Goal: Task Accomplishment & Management: Complete application form

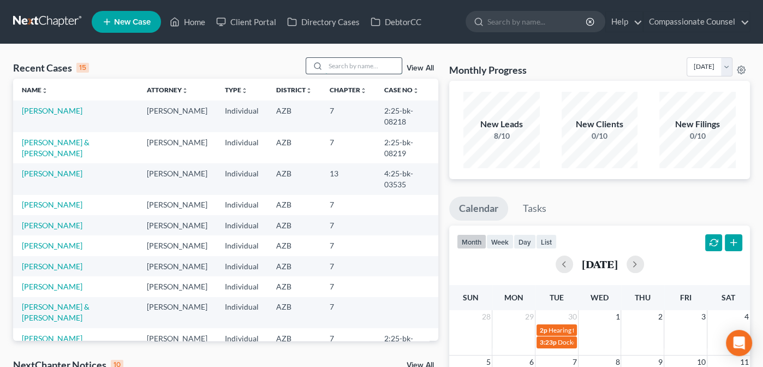
click at [334, 66] on input "search" at bounding box center [363, 66] width 76 height 16
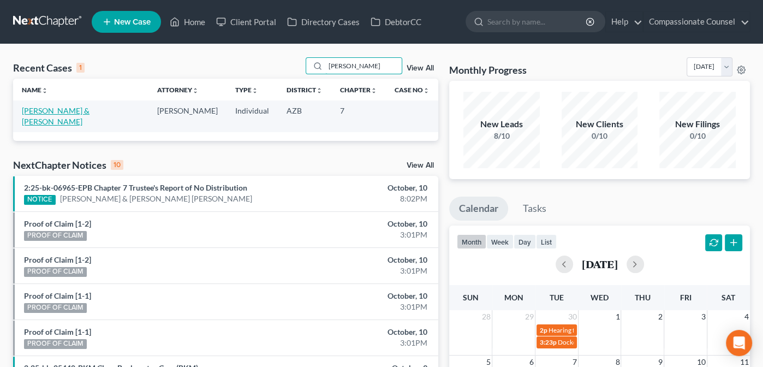
type input "[PERSON_NAME]"
click at [76, 112] on link "[PERSON_NAME] & [PERSON_NAME]" at bounding box center [56, 116] width 68 height 20
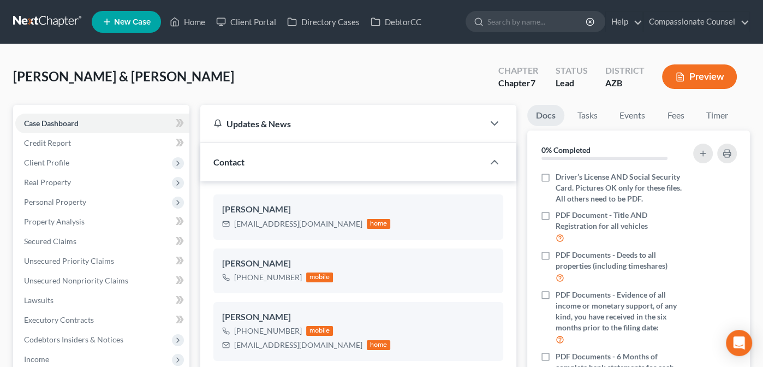
scroll to position [238, 0]
click at [42, 142] on span "Credit Report" at bounding box center [47, 142] width 47 height 9
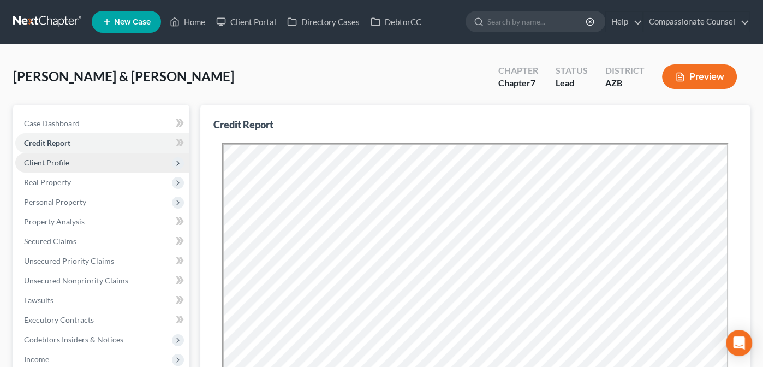
click at [40, 163] on span "Client Profile" at bounding box center [46, 162] width 45 height 9
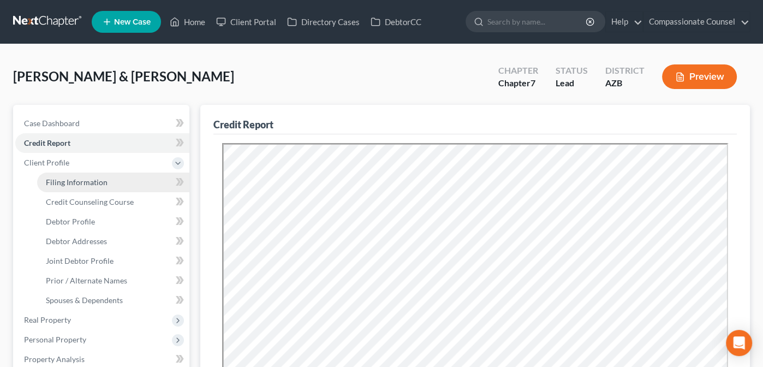
click at [73, 181] on span "Filing Information" at bounding box center [77, 181] width 62 height 9
select select "1"
select select "0"
select select "4"
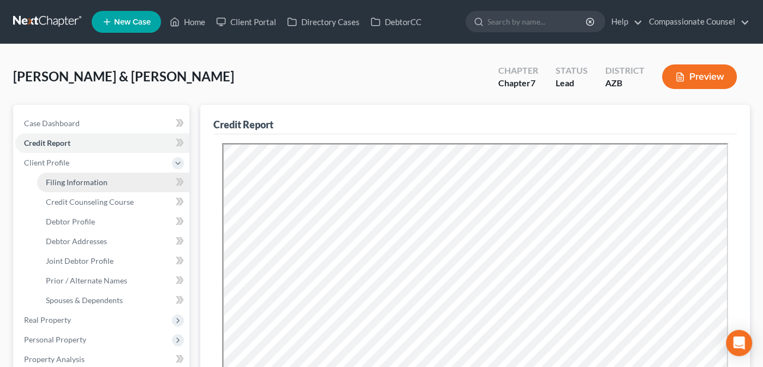
select select "3"
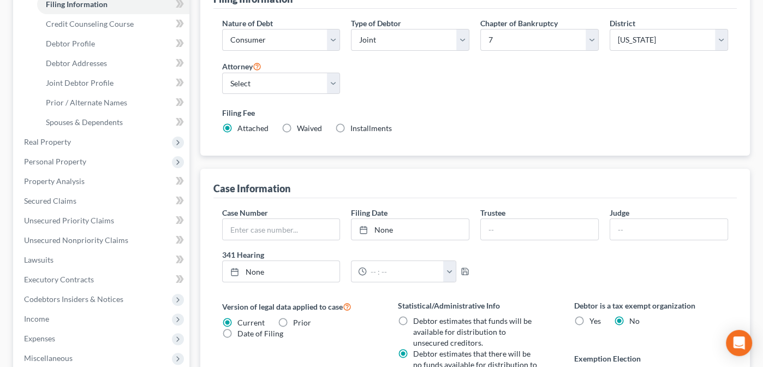
scroll to position [172, 0]
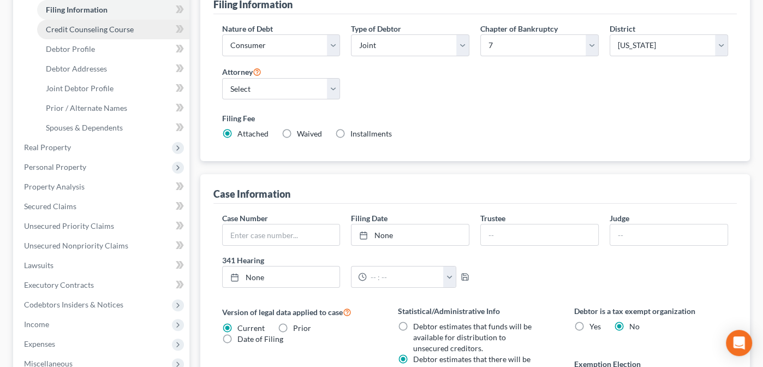
click at [63, 29] on span "Credit Counseling Course" at bounding box center [90, 29] width 88 height 9
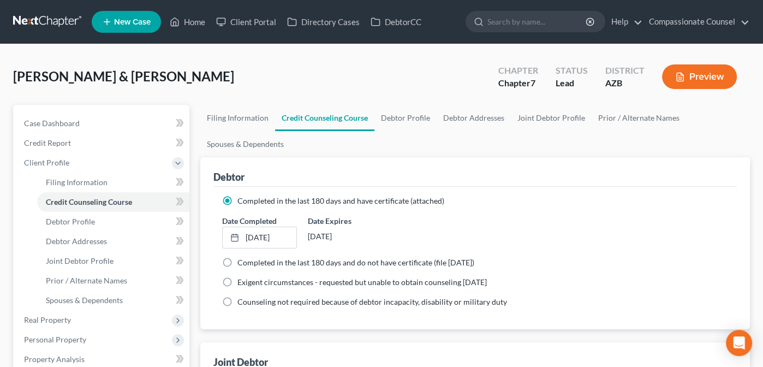
scroll to position [114, 0]
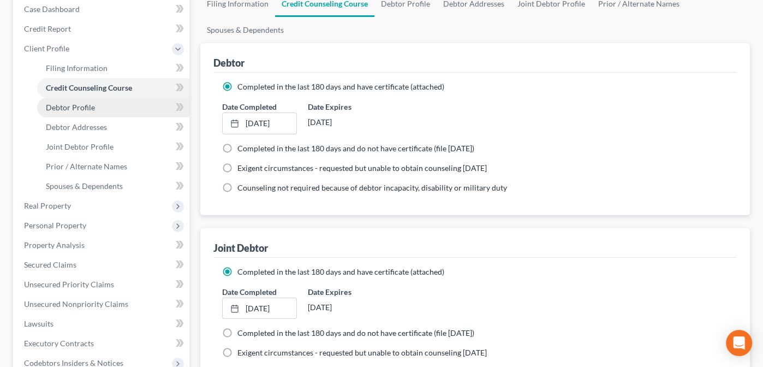
click at [73, 104] on span "Debtor Profile" at bounding box center [70, 107] width 49 height 9
select select "1"
select select "3"
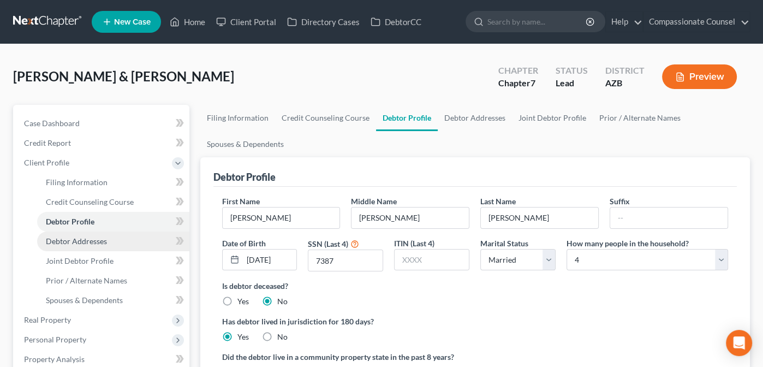
click at [63, 242] on span "Debtor Addresses" at bounding box center [76, 240] width 61 height 9
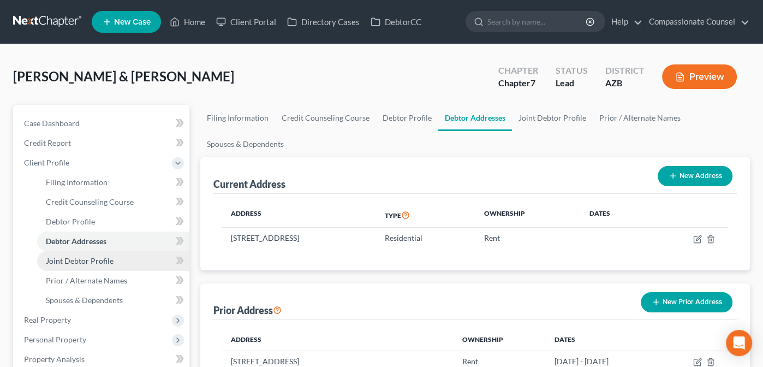
click at [76, 264] on span "Joint Debtor Profile" at bounding box center [80, 260] width 68 height 9
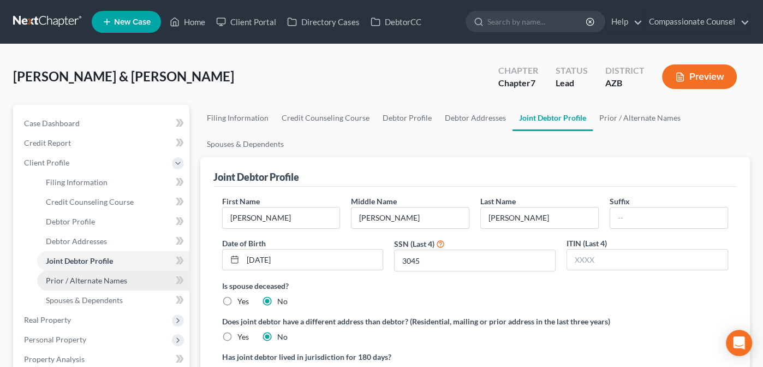
click at [78, 280] on span "Prior / Alternate Names" at bounding box center [86, 280] width 81 height 9
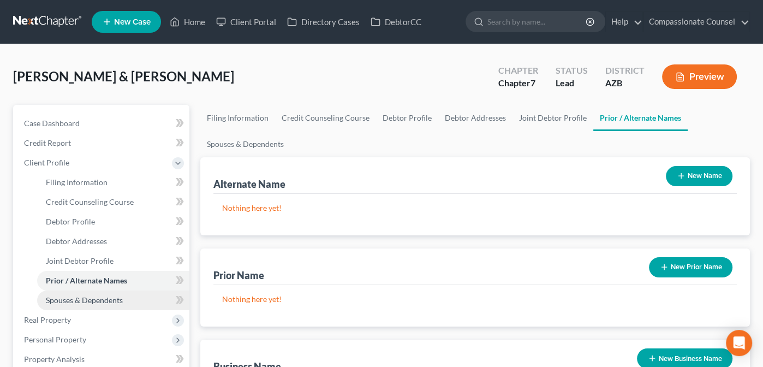
click at [82, 295] on span "Spouses & Dependents" at bounding box center [84, 299] width 77 height 9
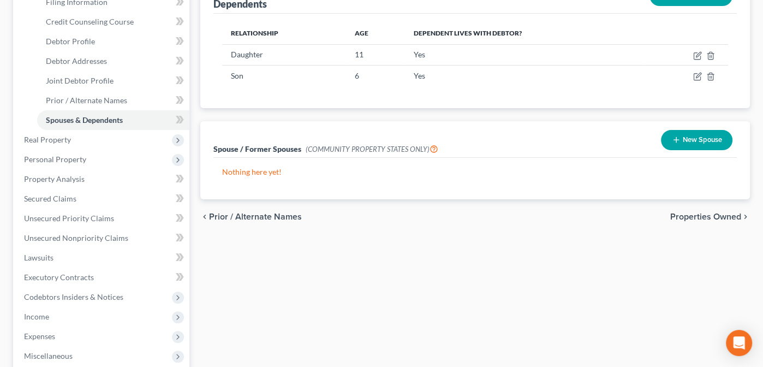
scroll to position [190, 0]
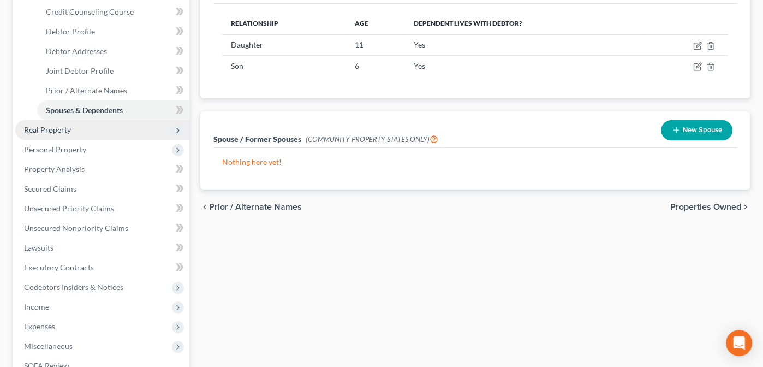
click at [32, 125] on span "Real Property" at bounding box center [47, 129] width 47 height 9
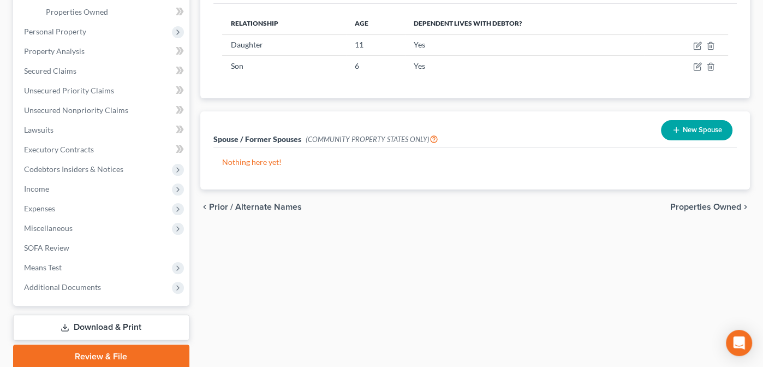
click at [704, 202] on span "Properties Owned" at bounding box center [705, 206] width 71 height 9
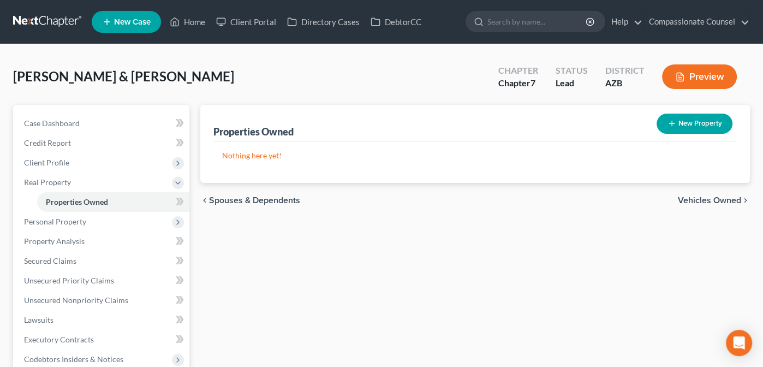
click at [703, 196] on span "Vehicles Owned" at bounding box center [709, 200] width 63 height 9
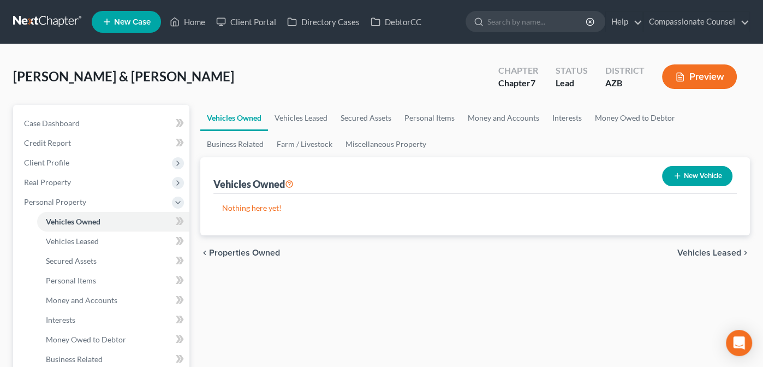
click at [699, 254] on span "Vehicles Leased" at bounding box center [709, 252] width 64 height 9
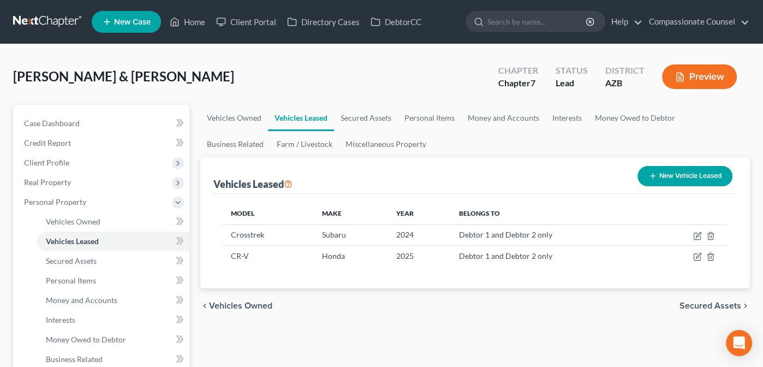
click at [708, 301] on span "Secured Assets" at bounding box center [710, 305] width 62 height 9
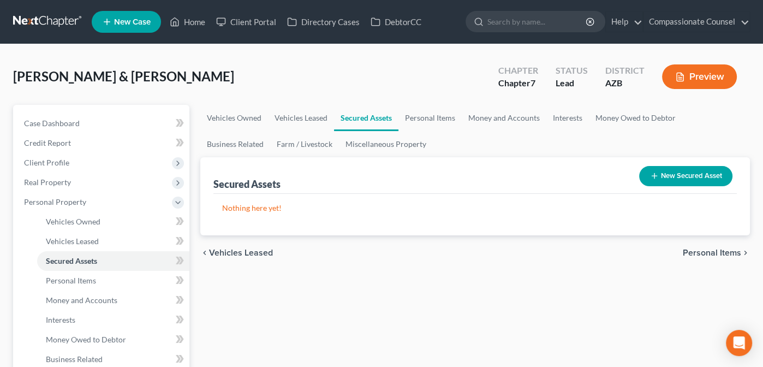
click at [709, 248] on span "Personal Items" at bounding box center [712, 252] width 58 height 9
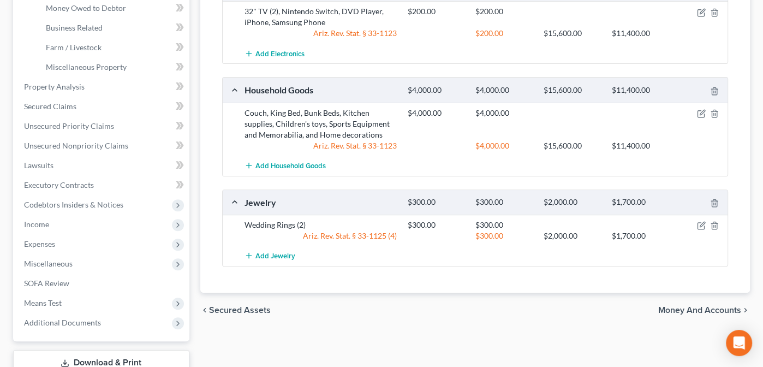
scroll to position [342, 0]
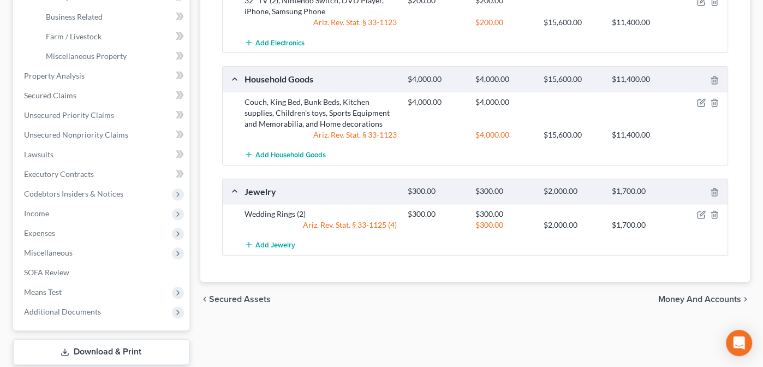
click at [693, 297] on span "Money and Accounts" at bounding box center [699, 299] width 83 height 9
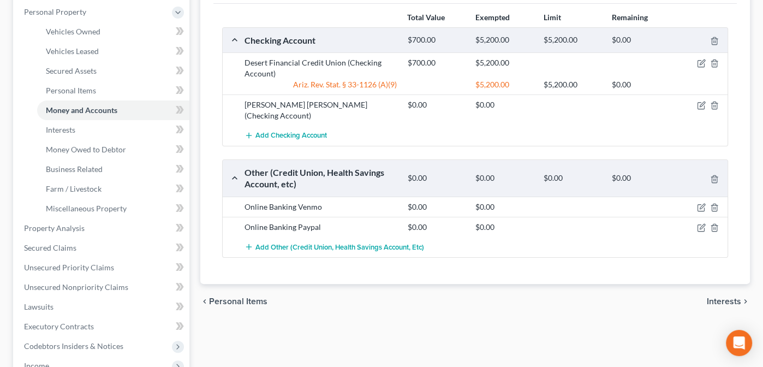
scroll to position [191, 0]
click at [721, 296] on span "Interests" at bounding box center [724, 300] width 34 height 9
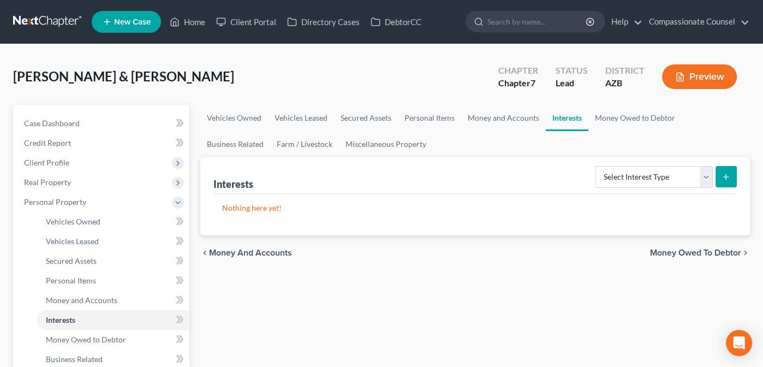
click at [691, 248] on span "Money Owed to Debtor" at bounding box center [695, 252] width 91 height 9
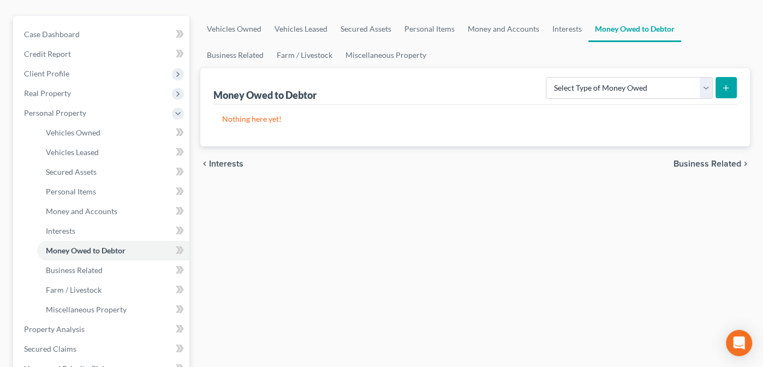
scroll to position [91, 0]
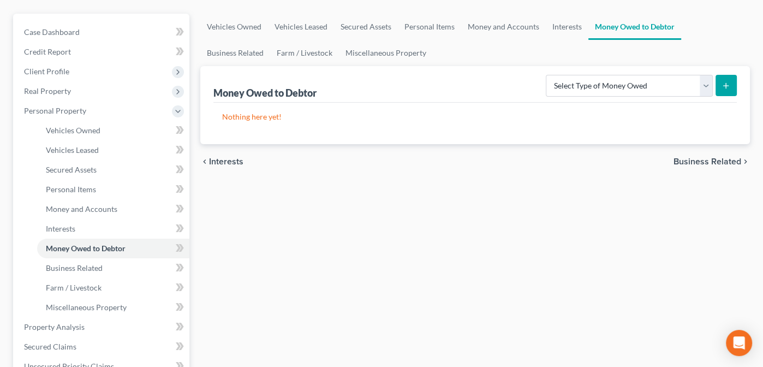
click at [695, 157] on span "Business Related" at bounding box center [707, 161] width 68 height 9
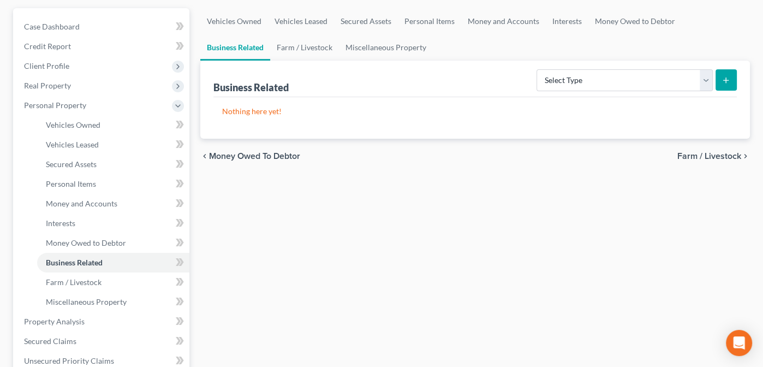
scroll to position [89, 0]
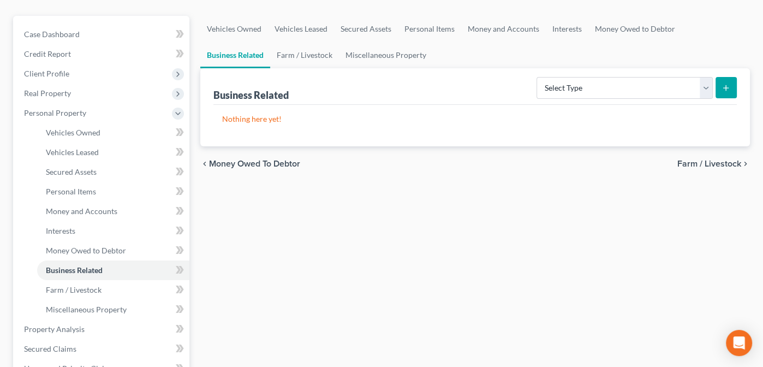
click at [717, 161] on span "Farm / Livestock" at bounding box center [709, 163] width 64 height 9
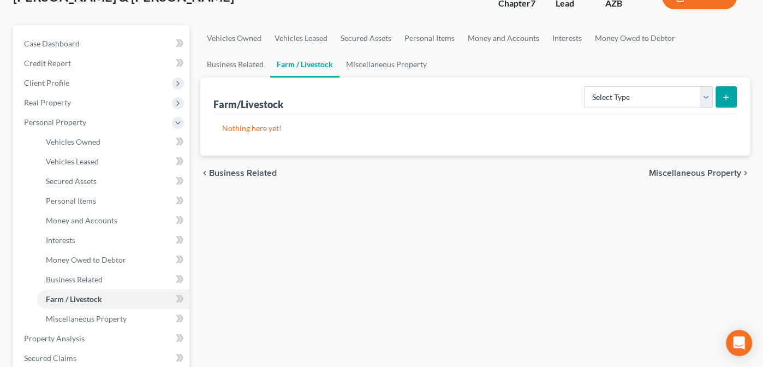
scroll to position [84, 0]
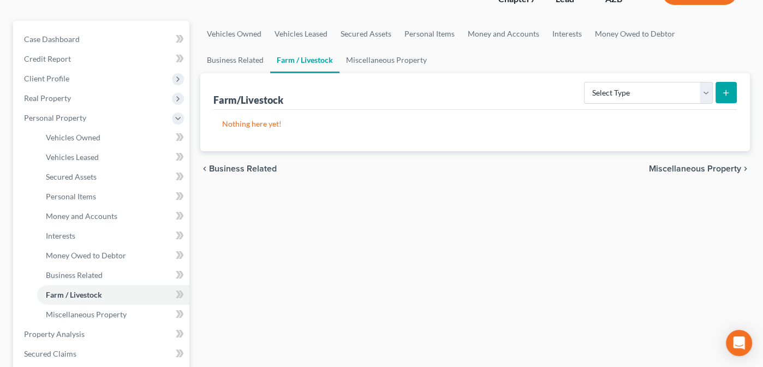
click at [698, 166] on span "Miscellaneous Property" at bounding box center [695, 168] width 92 height 9
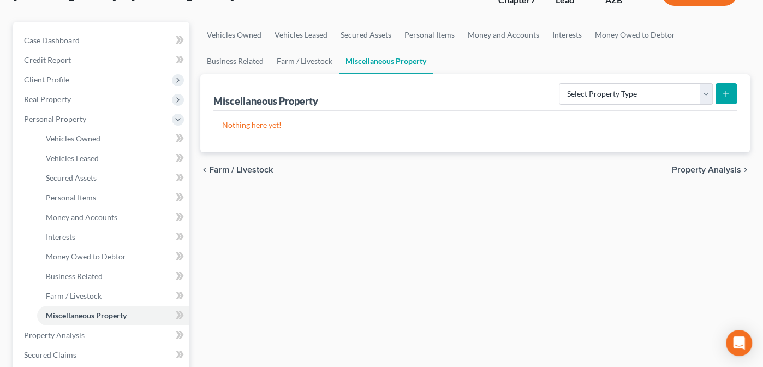
scroll to position [85, 0]
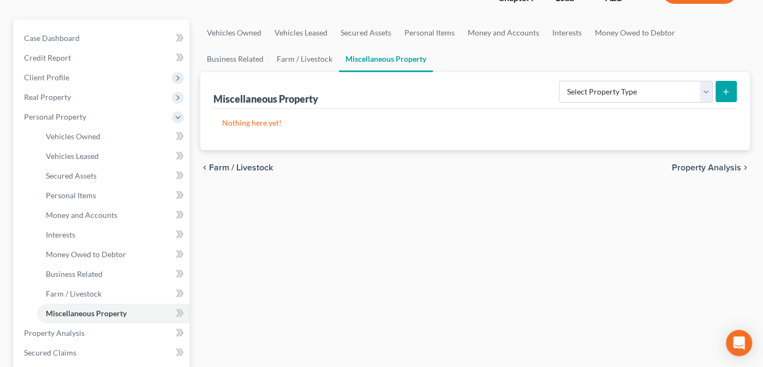
click at [696, 164] on span "Property Analysis" at bounding box center [706, 167] width 69 height 9
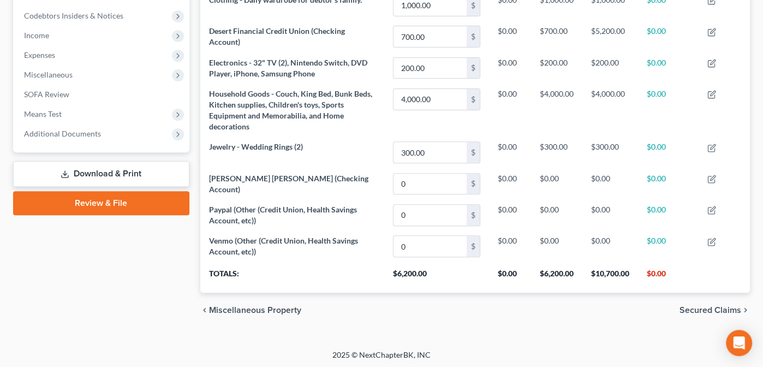
click at [712, 306] on span "Secured Claims" at bounding box center [710, 310] width 62 height 9
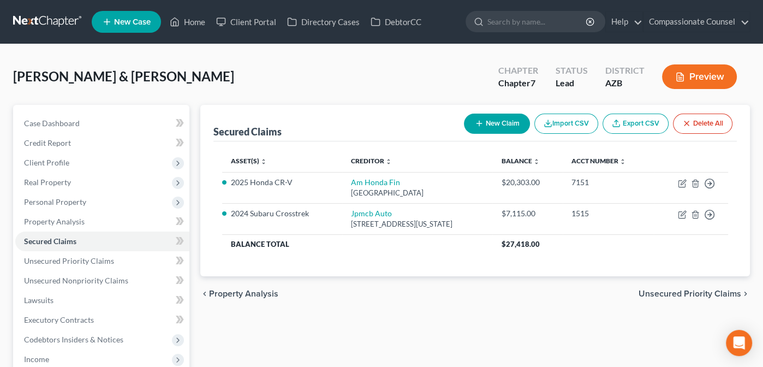
click at [704, 289] on span "Unsecured Priority Claims" at bounding box center [689, 293] width 103 height 9
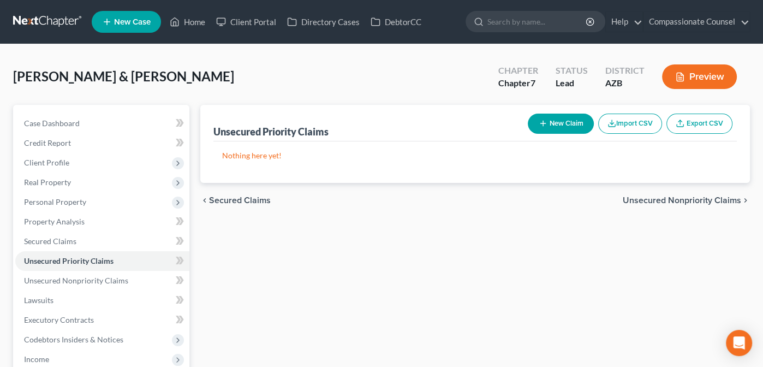
click at [634, 198] on span "Unsecured Nonpriority Claims" at bounding box center [682, 200] width 118 height 9
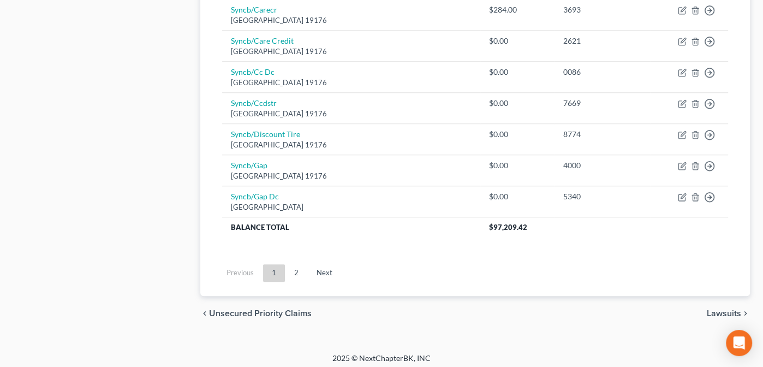
click at [723, 309] on span "Lawsuits" at bounding box center [724, 313] width 34 height 9
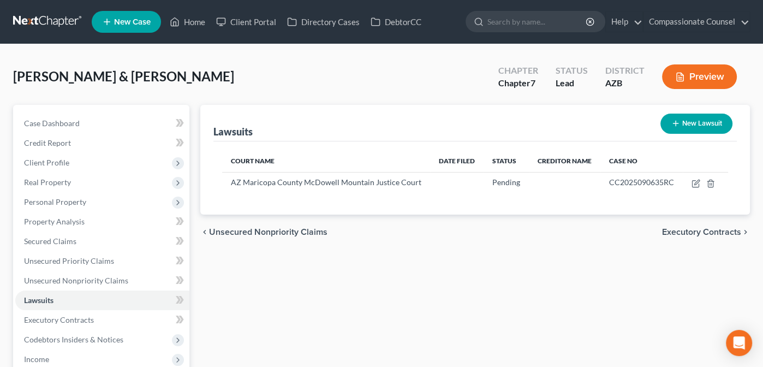
click at [704, 228] on span "Executory Contracts" at bounding box center [701, 232] width 79 height 9
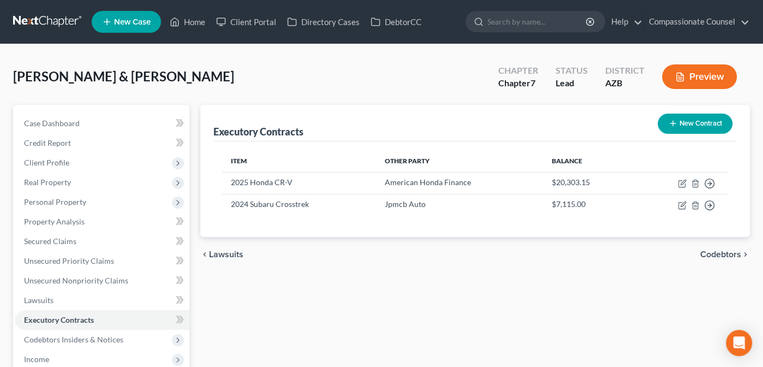
click at [713, 250] on span "Codebtors" at bounding box center [720, 254] width 41 height 9
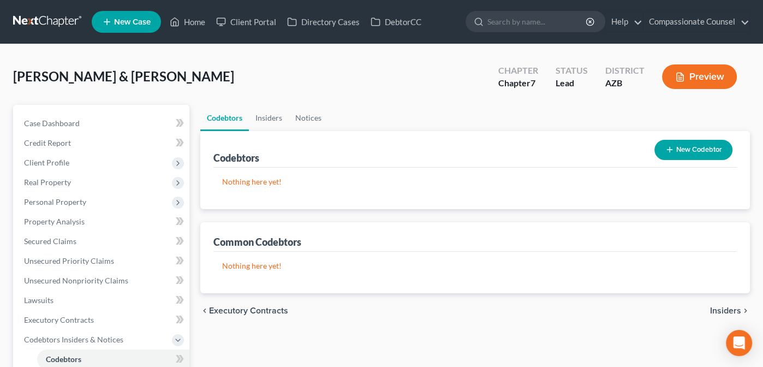
click at [726, 309] on span "Insiders" at bounding box center [725, 310] width 31 height 9
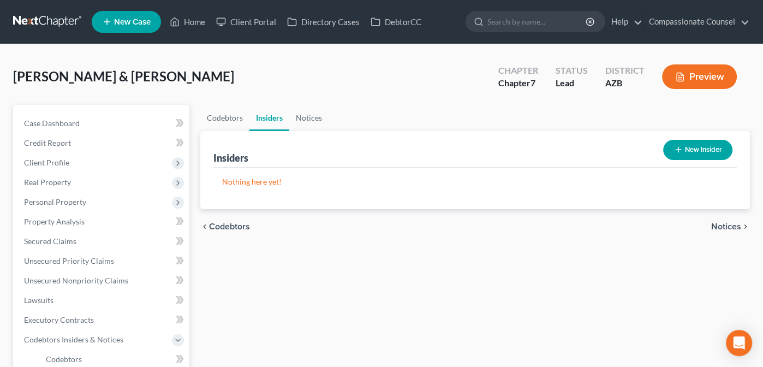
click at [726, 222] on span "Notices" at bounding box center [726, 226] width 30 height 9
click at [722, 223] on span "Employment Income" at bounding box center [701, 226] width 79 height 9
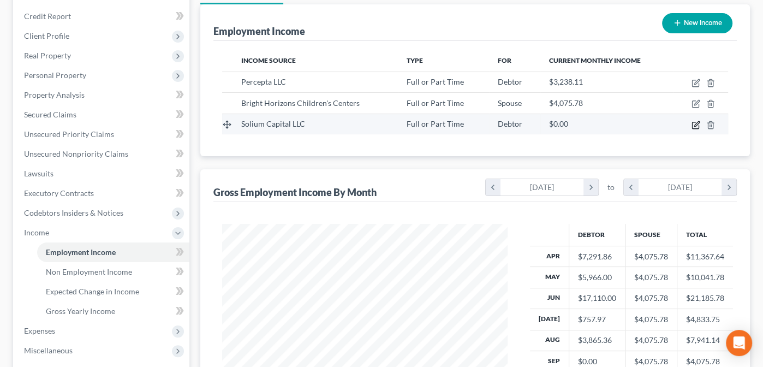
click at [696, 121] on icon "button" at bounding box center [695, 125] width 9 height 9
select select "0"
select select "35"
select select "1"
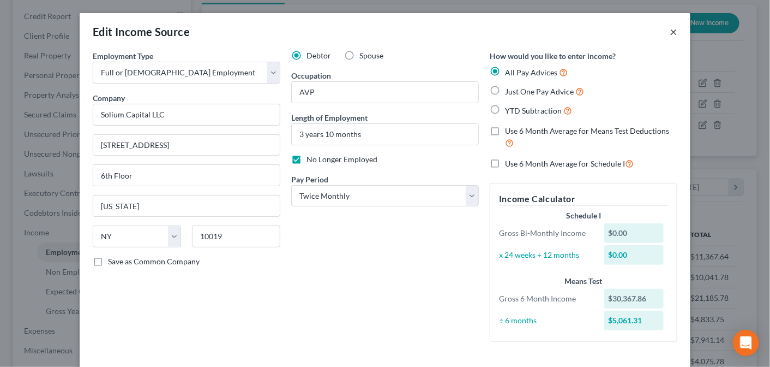
click at [670, 28] on button "×" at bounding box center [674, 31] width 8 height 13
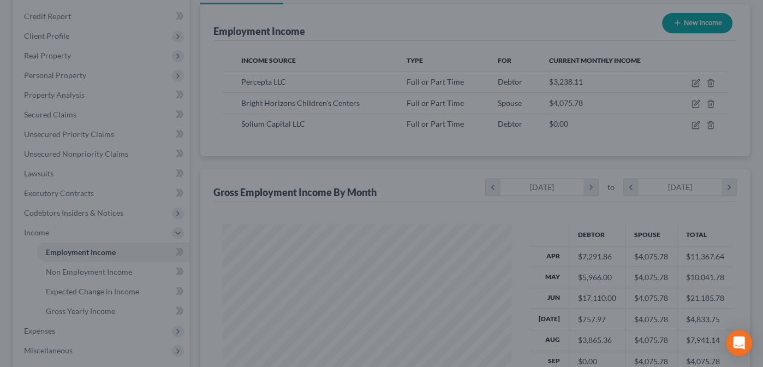
scroll to position [194, 308]
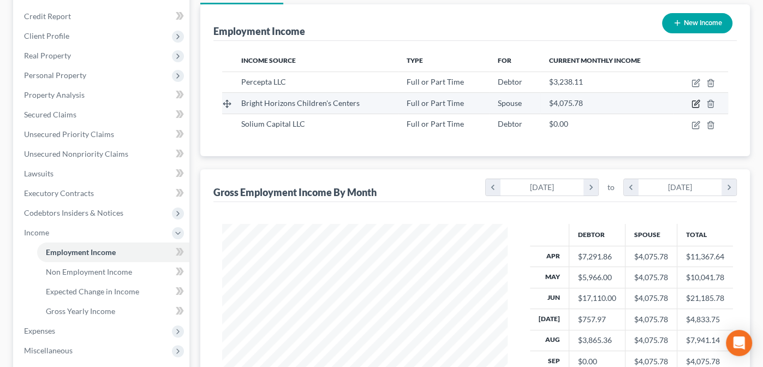
click at [696, 101] on icon "button" at bounding box center [696, 102] width 5 height 5
select select "0"
select select "22"
select select "2"
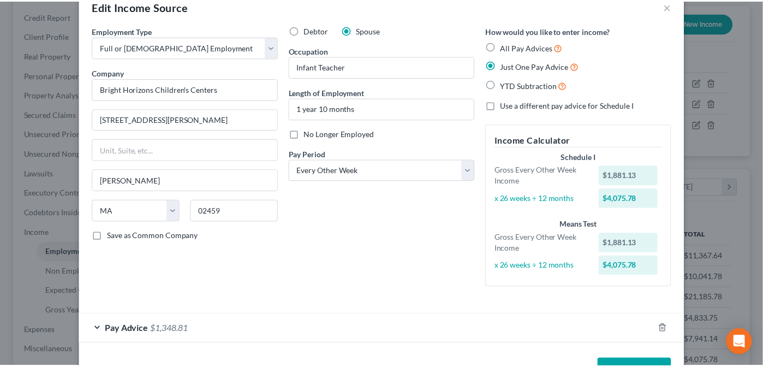
scroll to position [0, 0]
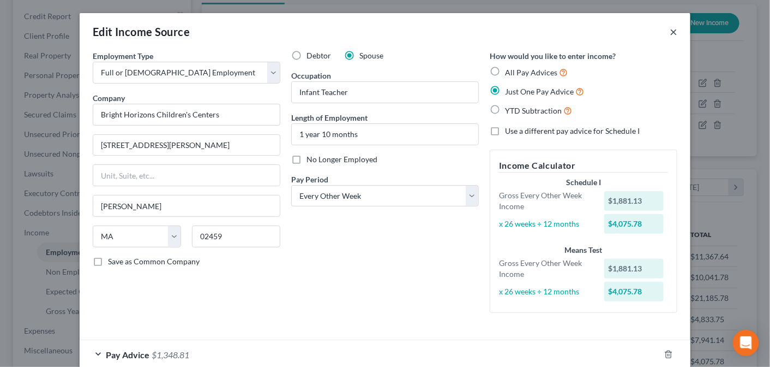
click at [670, 29] on button "×" at bounding box center [674, 31] width 8 height 13
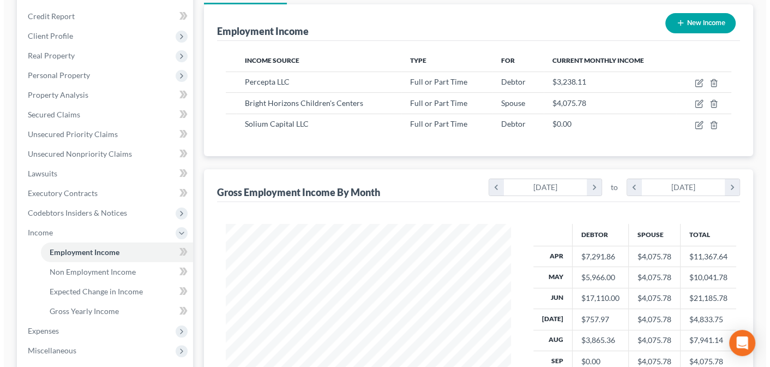
scroll to position [545402, 545289]
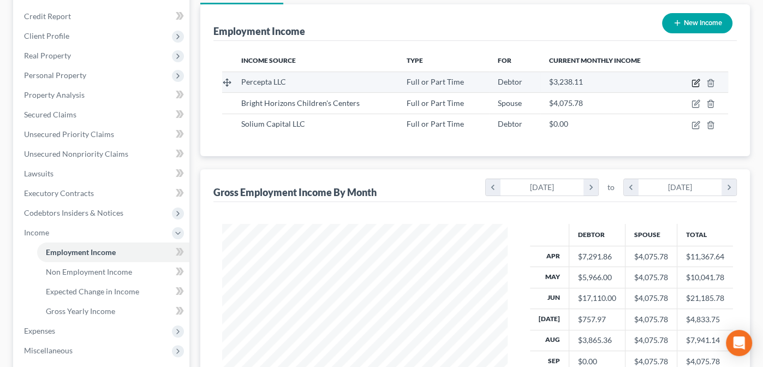
click at [697, 80] on icon "button" at bounding box center [695, 83] width 9 height 9
select select "0"
select select "23"
select select "2"
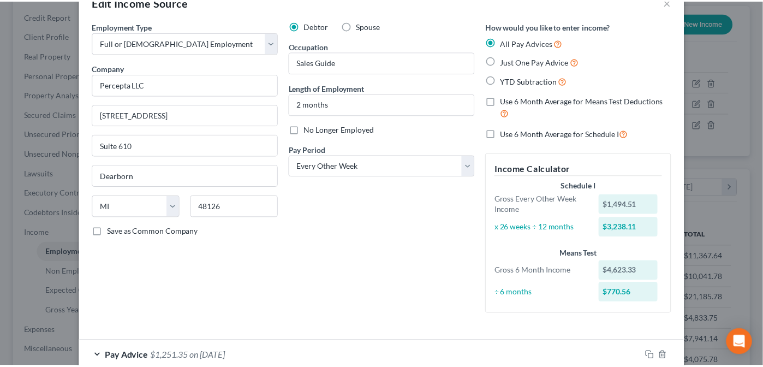
scroll to position [0, 0]
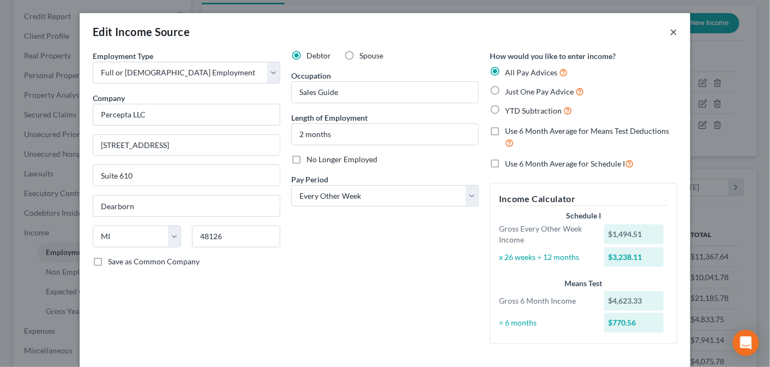
click at [670, 29] on button "×" at bounding box center [674, 31] width 8 height 13
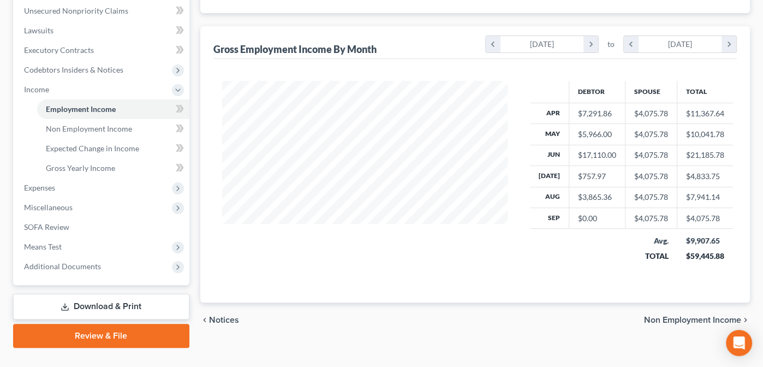
scroll to position [290, 0]
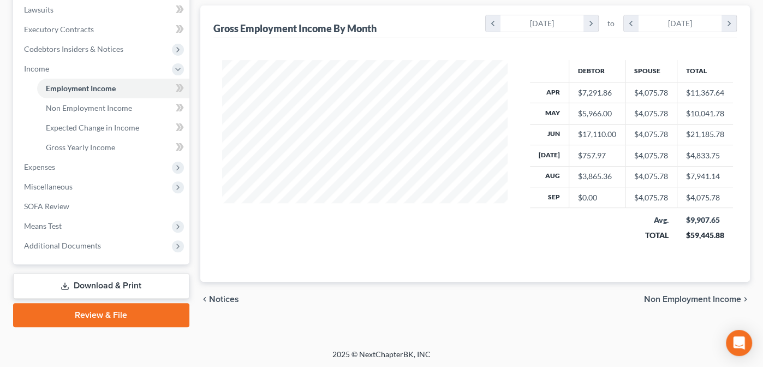
click at [688, 296] on span "Non Employment Income" at bounding box center [692, 299] width 97 height 9
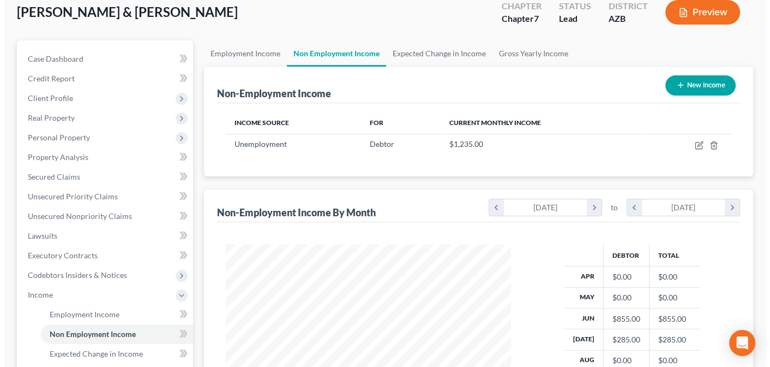
scroll to position [63, 0]
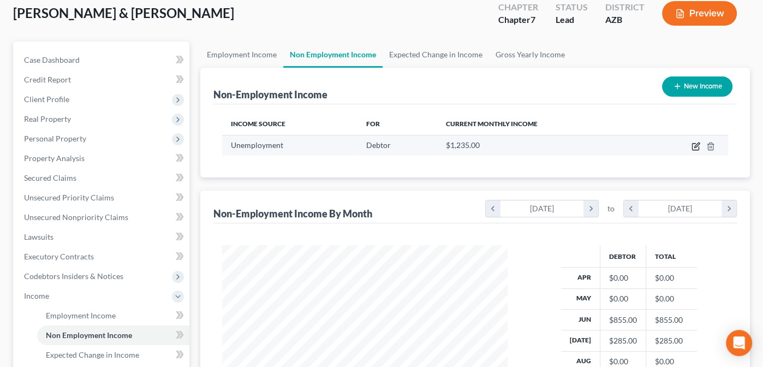
click at [693, 142] on icon "button" at bounding box center [695, 146] width 9 height 9
select select "0"
select select "3"
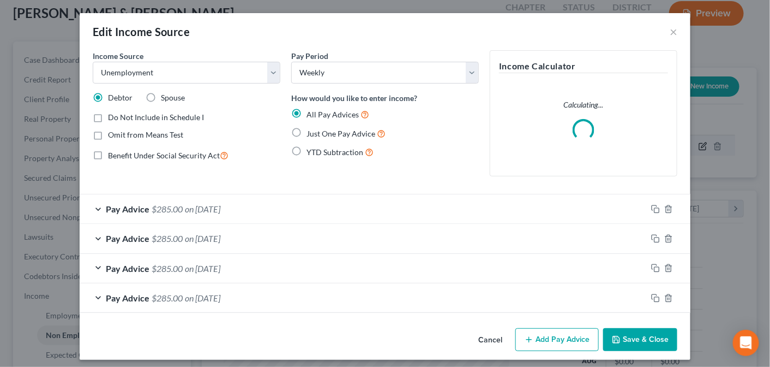
scroll to position [194, 311]
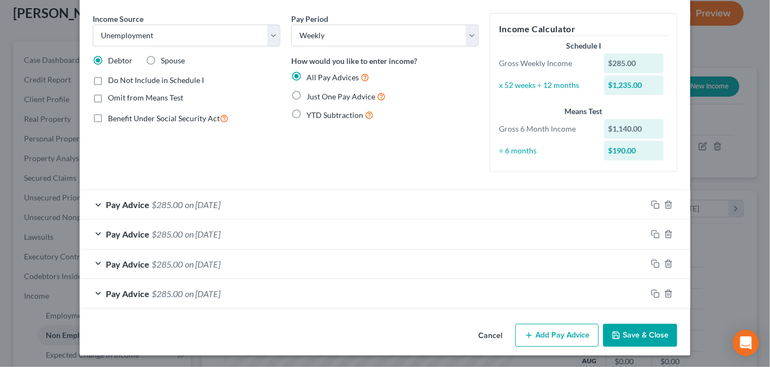
click at [652, 325] on button "Save & Close" at bounding box center [640, 335] width 74 height 23
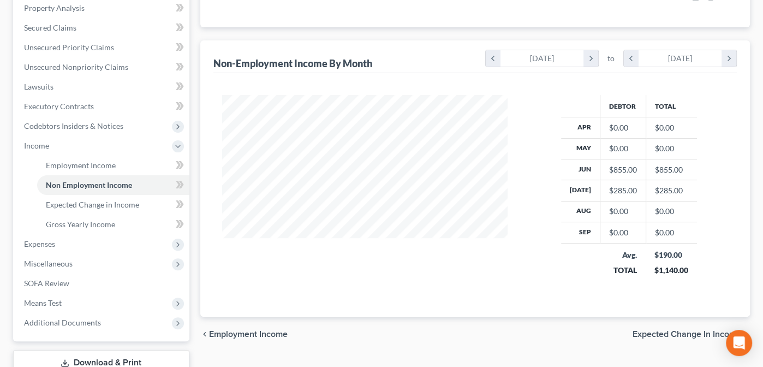
scroll to position [214, 0]
click at [663, 329] on span "Expected Change in Income" at bounding box center [686, 333] width 109 height 9
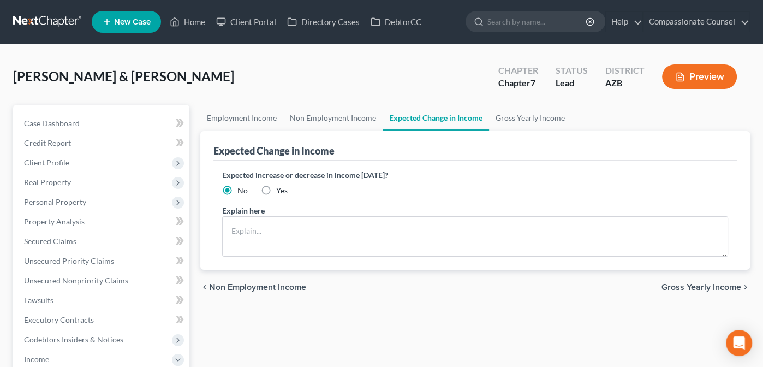
click at [674, 285] on span "Gross Yearly Income" at bounding box center [701, 287] width 80 height 9
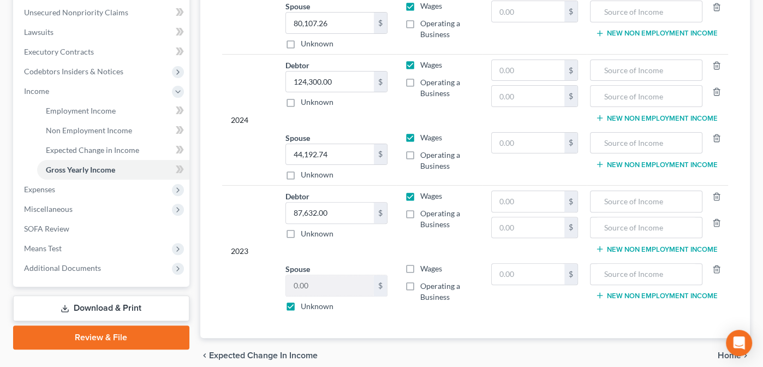
scroll to position [268, 0]
click at [721, 351] on span "Home" at bounding box center [728, 355] width 23 height 9
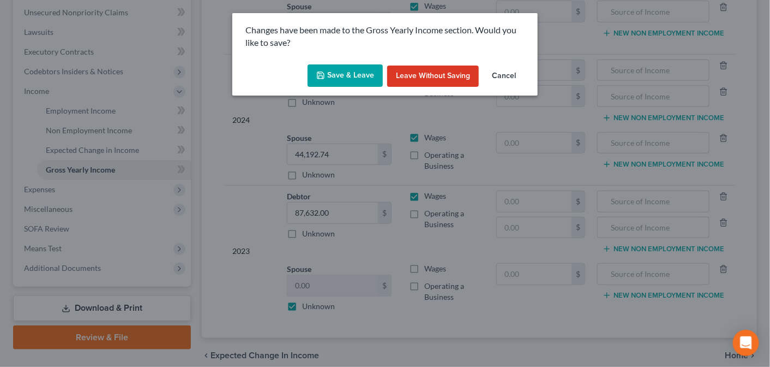
click at [347, 74] on button "Save & Leave" at bounding box center [345, 75] width 75 height 23
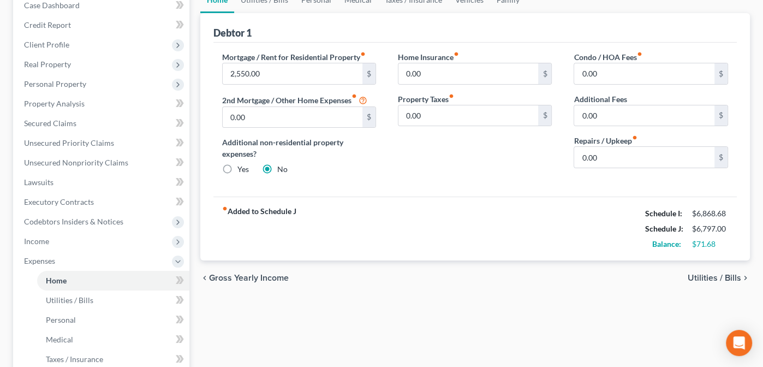
scroll to position [119, 0]
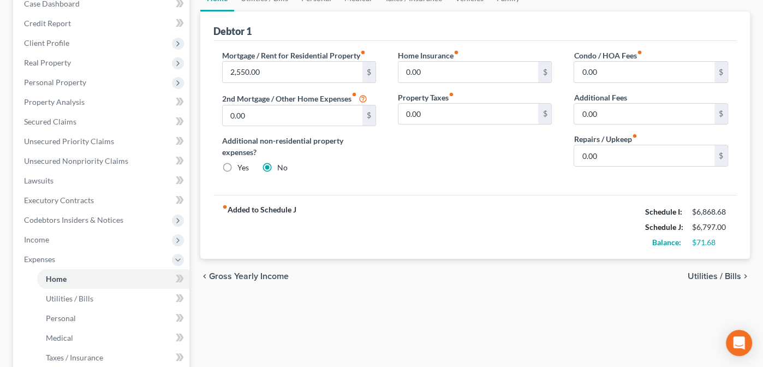
click at [697, 274] on span "Utilities / Bills" at bounding box center [713, 276] width 53 height 9
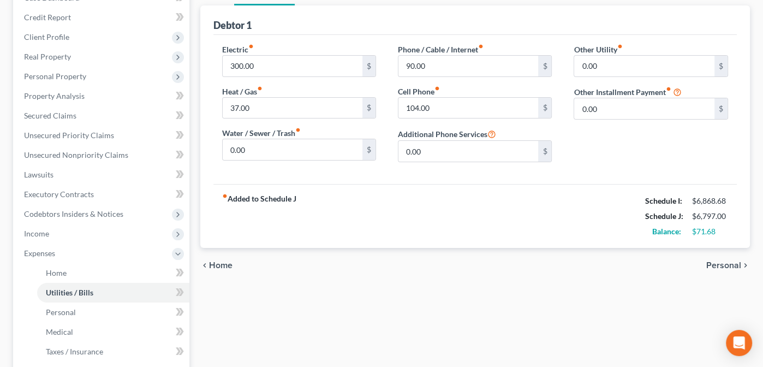
scroll to position [136, 0]
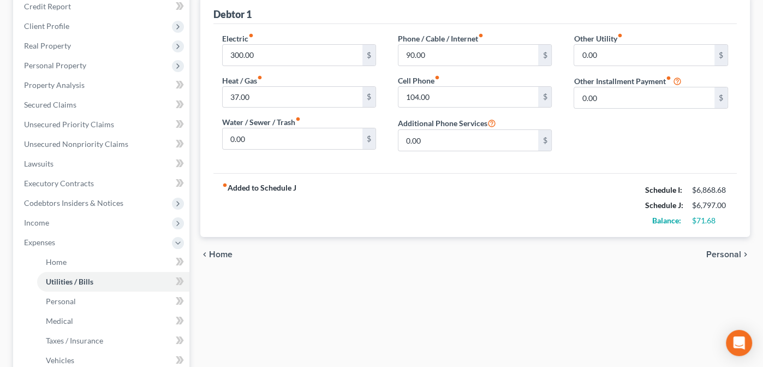
click at [733, 250] on span "Personal" at bounding box center [723, 254] width 35 height 9
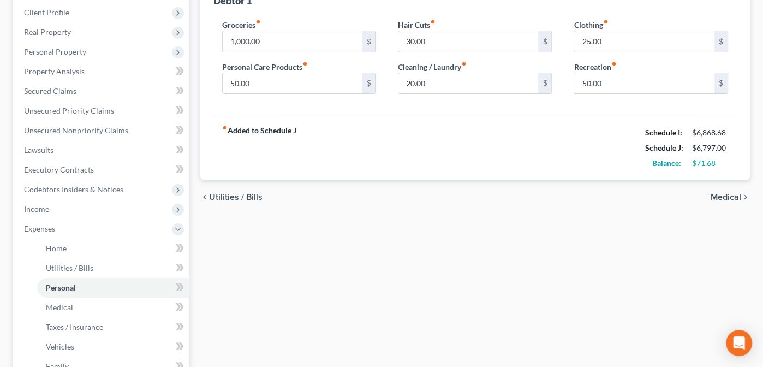
scroll to position [153, 0]
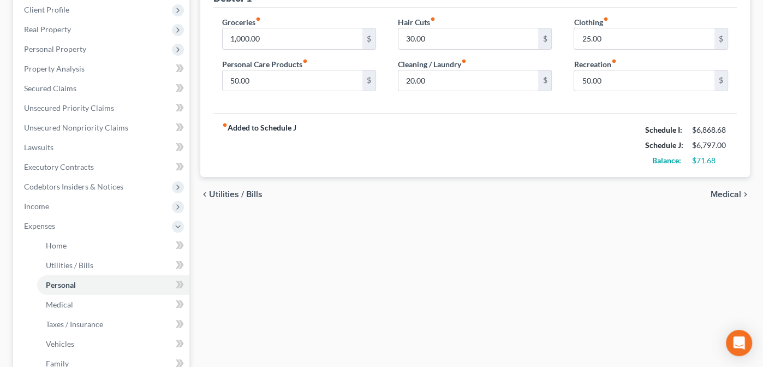
click at [724, 190] on span "Medical" at bounding box center [725, 194] width 31 height 9
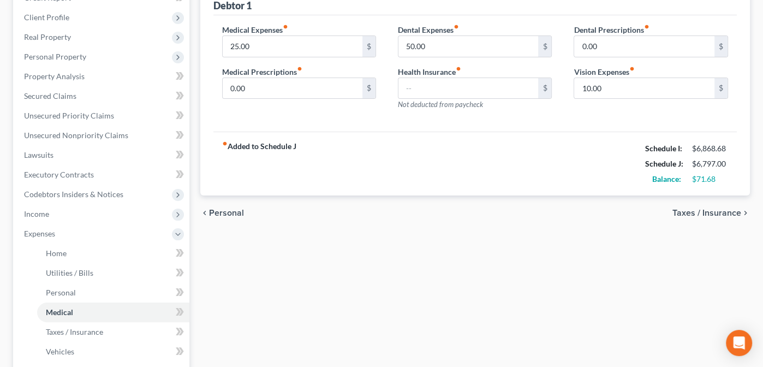
scroll to position [163, 0]
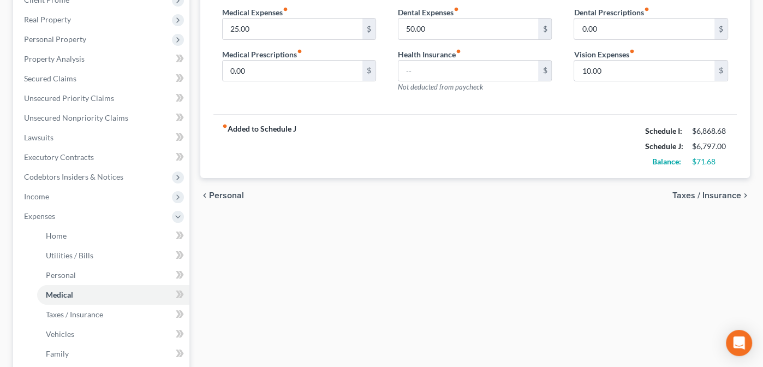
click at [716, 191] on span "Taxes / Insurance" at bounding box center [706, 195] width 69 height 9
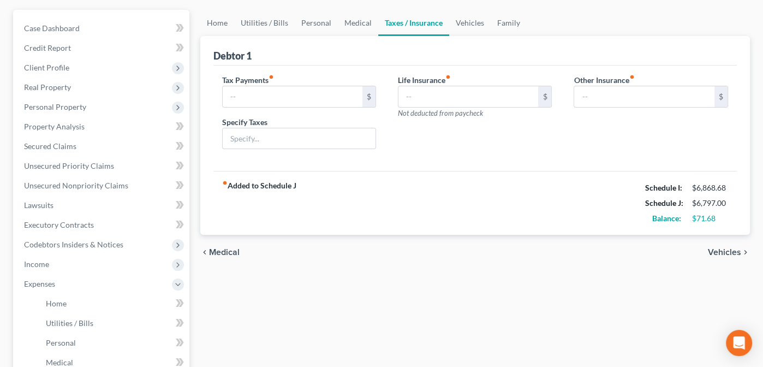
scroll to position [173, 0]
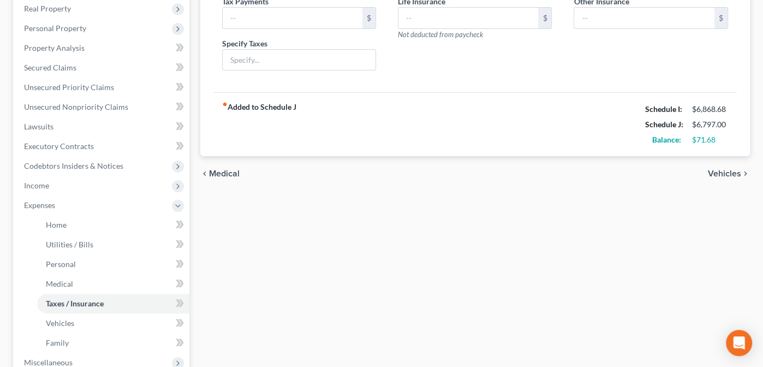
click at [734, 171] on span "Vehicles" at bounding box center [724, 173] width 33 height 9
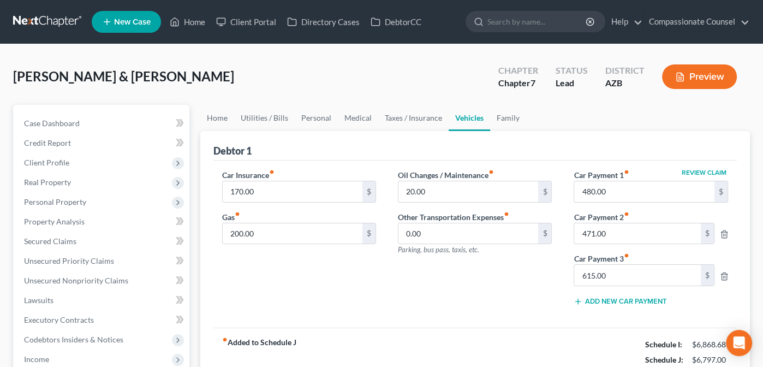
drag, startPoint x: 759, startPoint y: 121, endPoint x: 761, endPoint y: 127, distance: 6.2
click at [759, 127] on div "[PERSON_NAME] & [PERSON_NAME] Upgraded Chapter Chapter 7 Status Lead District A…" at bounding box center [381, 371] width 763 height 654
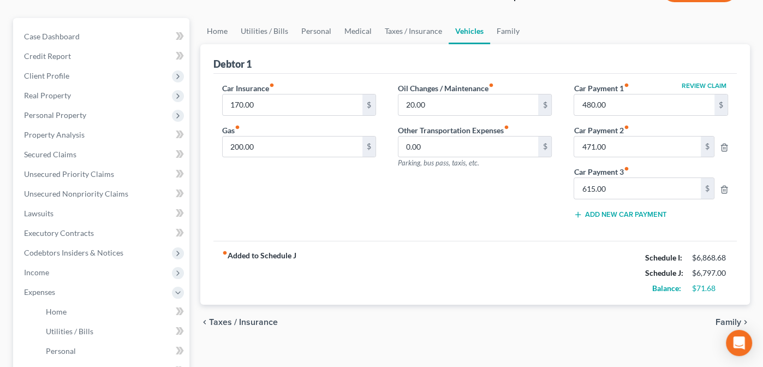
click at [724, 318] on span "Family" at bounding box center [728, 322] width 26 height 9
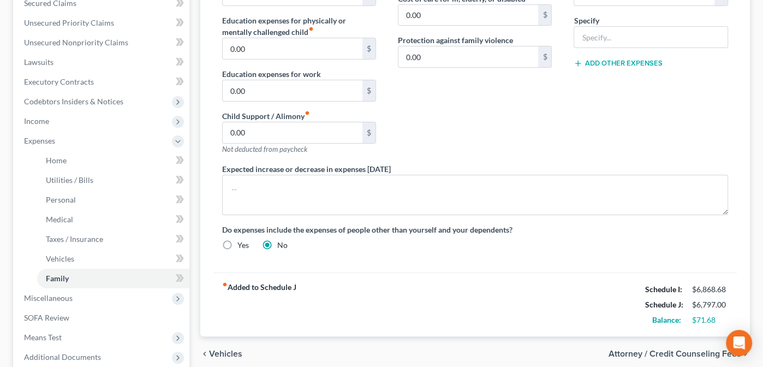
scroll to position [237, 0]
click at [696, 350] on span "Attorney / Credit Counseling Fees" at bounding box center [674, 354] width 133 height 9
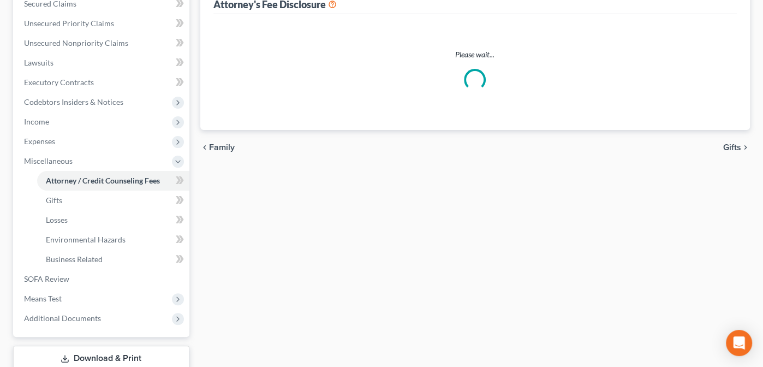
scroll to position [27, 0]
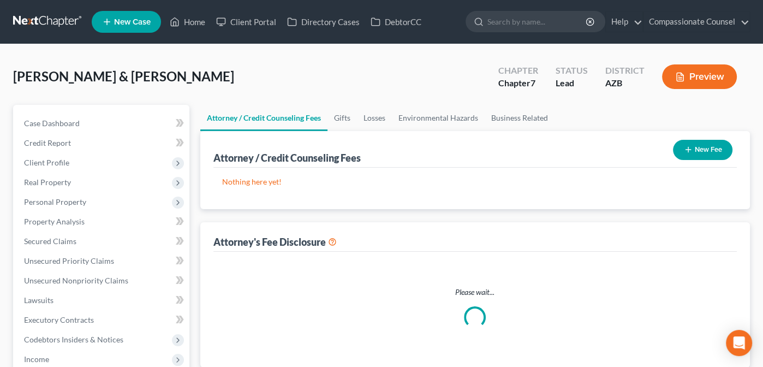
select select "0"
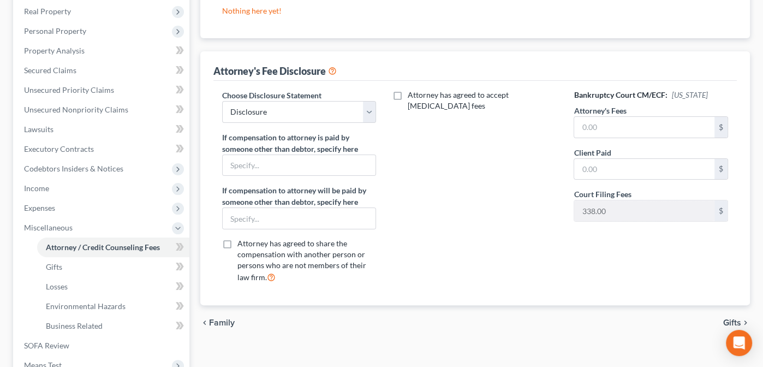
scroll to position [177, 0]
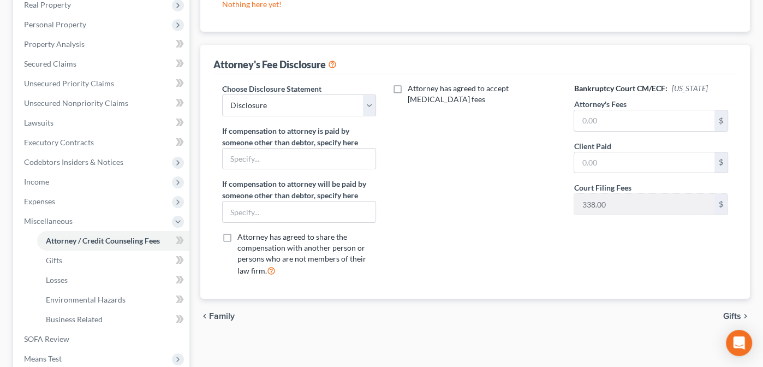
click at [726, 314] on span "Gifts" at bounding box center [732, 316] width 18 height 9
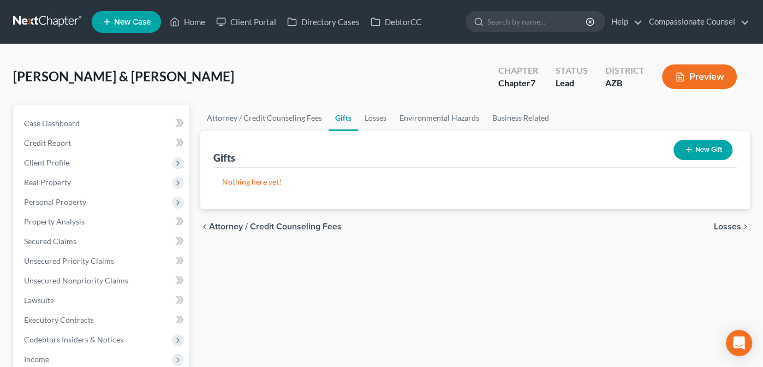
click at [728, 225] on span "Losses" at bounding box center [727, 226] width 27 height 9
click at [704, 225] on span "Environmental Hazards" at bounding box center [695, 226] width 92 height 9
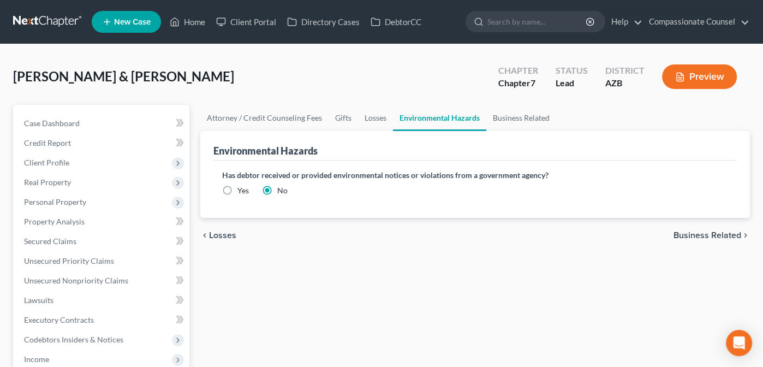
click at [699, 232] on span "Business Related" at bounding box center [707, 235] width 68 height 9
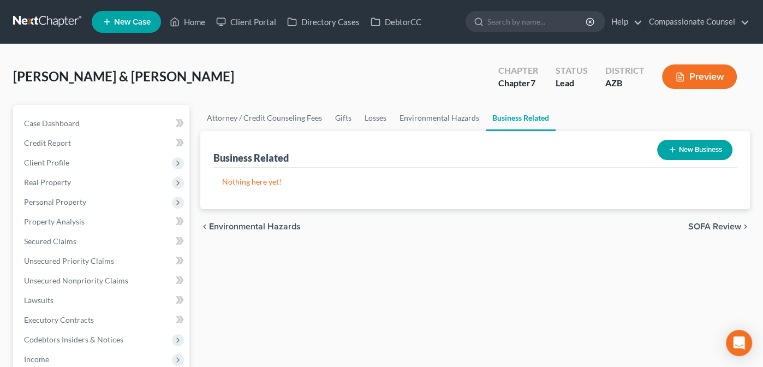
click at [703, 224] on span "SOFA Review" at bounding box center [714, 226] width 53 height 9
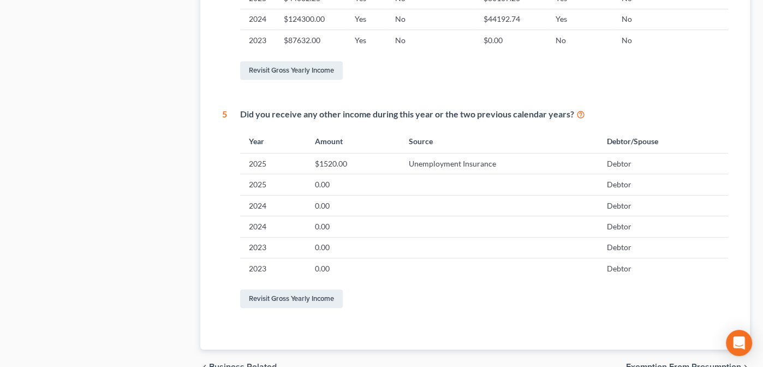
scroll to position [647, 0]
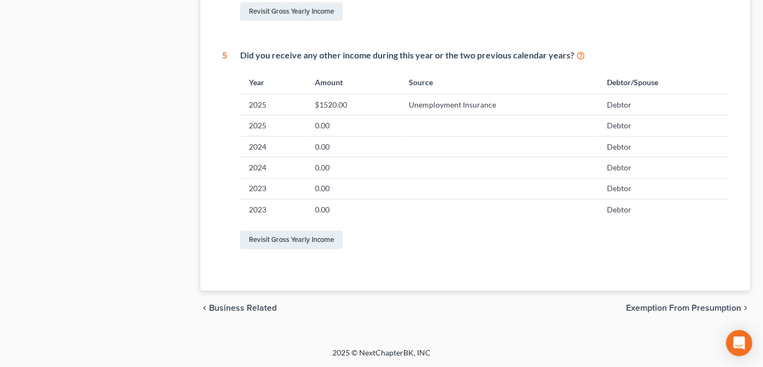
click at [684, 306] on span "Exemption from Presumption" at bounding box center [683, 307] width 115 height 9
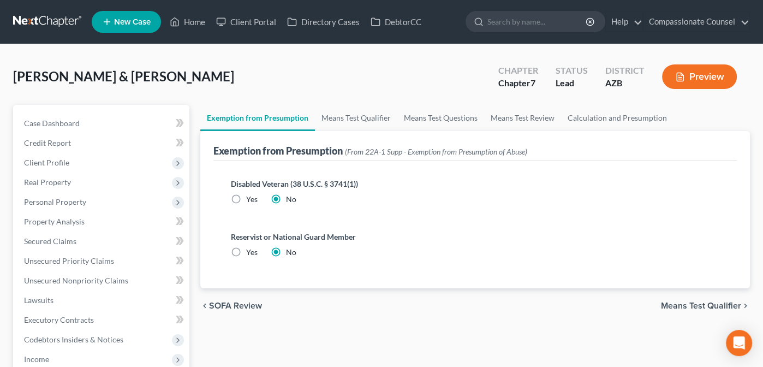
click at [673, 302] on span "Means Test Qualifier" at bounding box center [701, 305] width 80 height 9
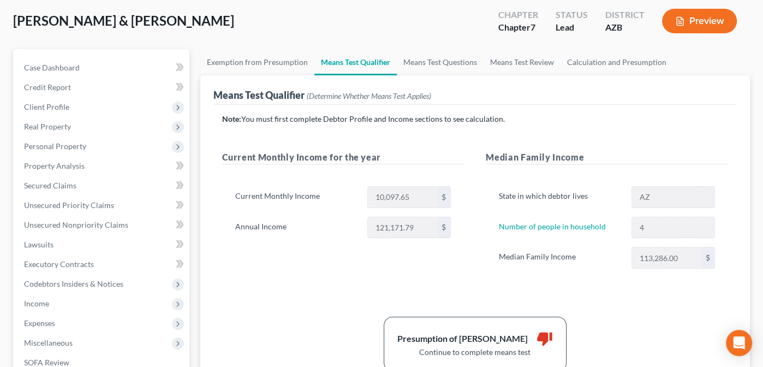
scroll to position [41, 0]
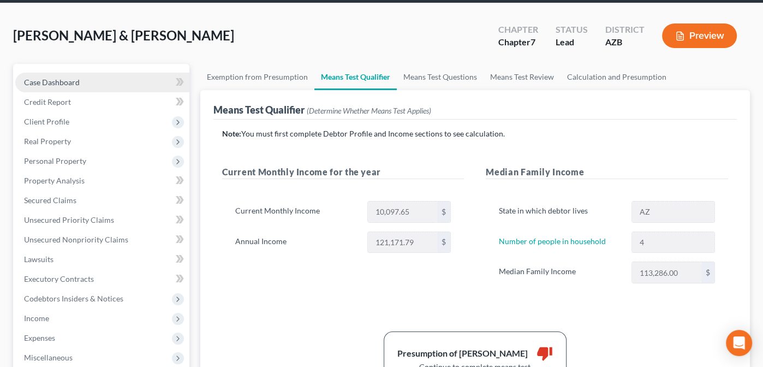
click at [44, 79] on span "Case Dashboard" at bounding box center [52, 81] width 56 height 9
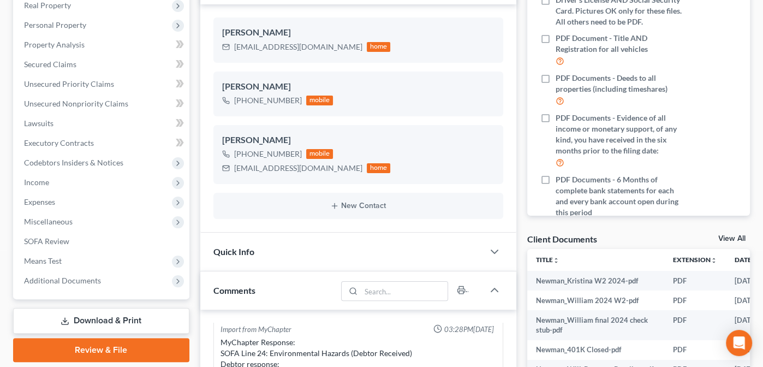
scroll to position [182, 0]
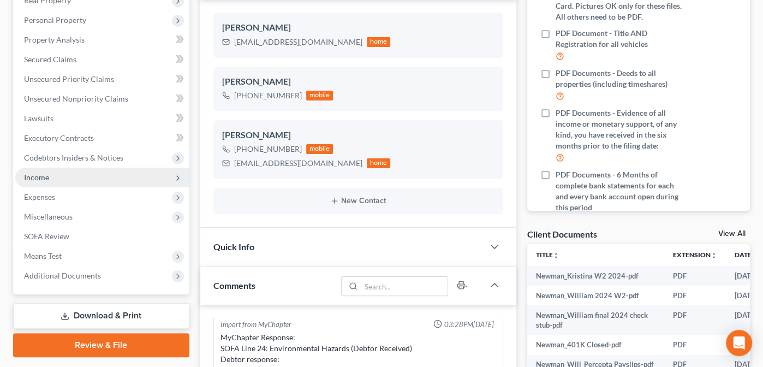
click at [29, 177] on span "Income" at bounding box center [36, 176] width 25 height 9
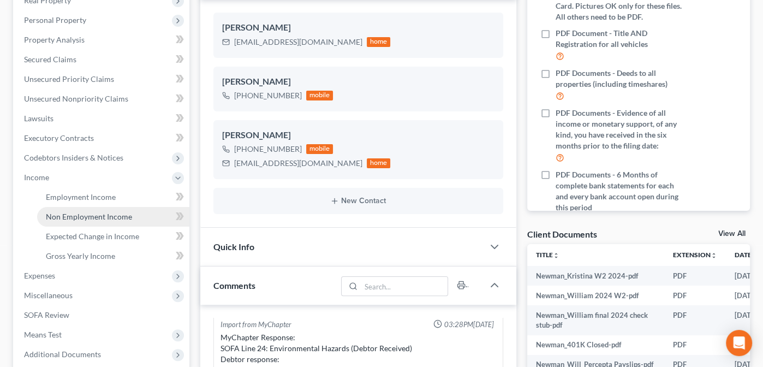
click at [76, 210] on link "Non Employment Income" at bounding box center [113, 217] width 152 height 20
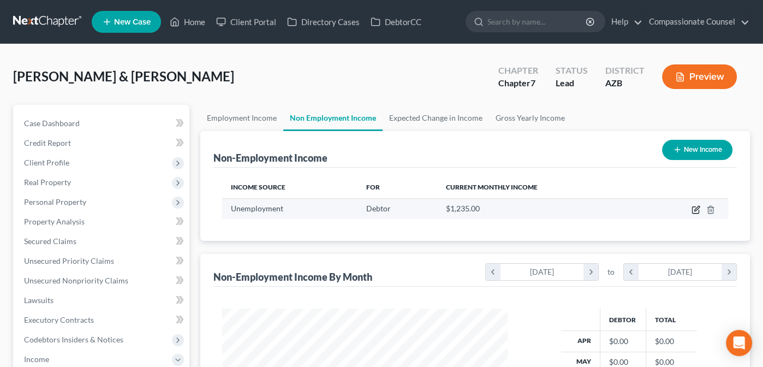
click at [692, 207] on icon "button" at bounding box center [695, 210] width 7 height 7
select select "0"
select select "3"
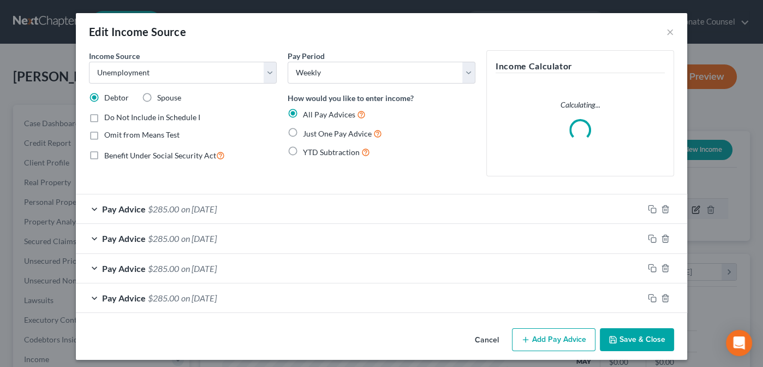
scroll to position [194, 311]
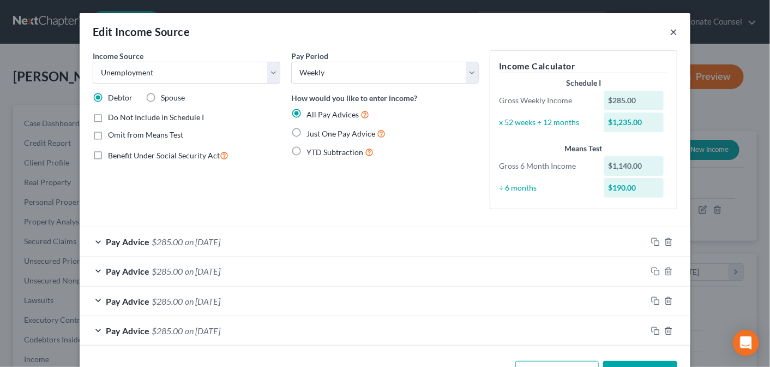
click at [670, 31] on button "×" at bounding box center [674, 31] width 8 height 13
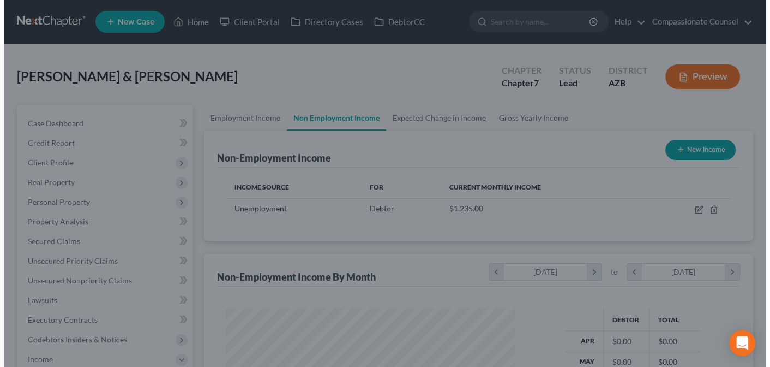
scroll to position [545402, 545289]
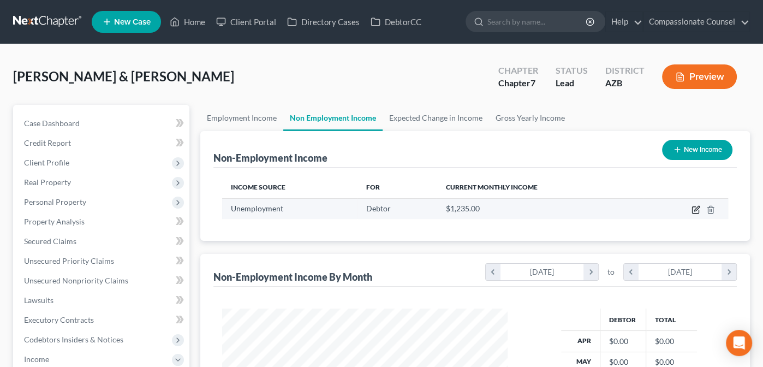
click at [697, 208] on icon "button" at bounding box center [695, 209] width 9 height 9
select select "0"
select select "3"
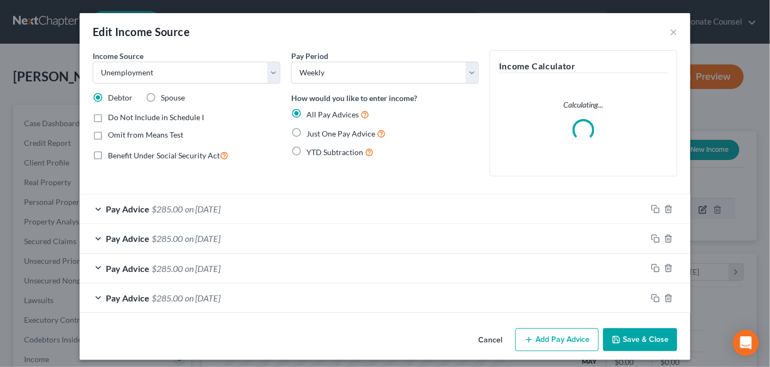
scroll to position [194, 311]
click at [108, 133] on label "Omit from Means Test" at bounding box center [145, 134] width 75 height 11
click at [112, 133] on input "Omit from Means Test" at bounding box center [115, 132] width 7 height 7
checkbox input "true"
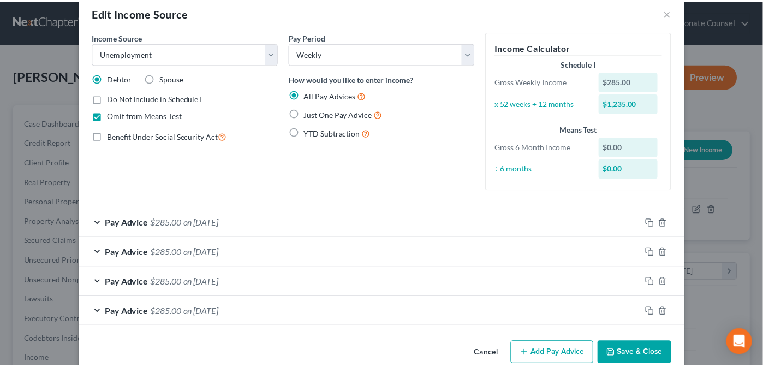
scroll to position [37, 0]
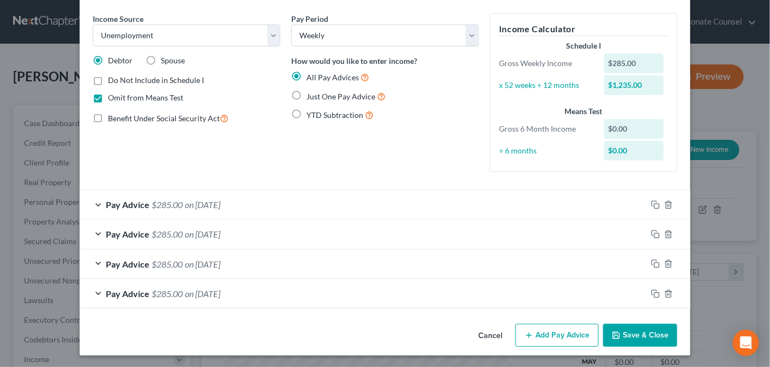
click at [633, 330] on button "Save & Close" at bounding box center [640, 335] width 74 height 23
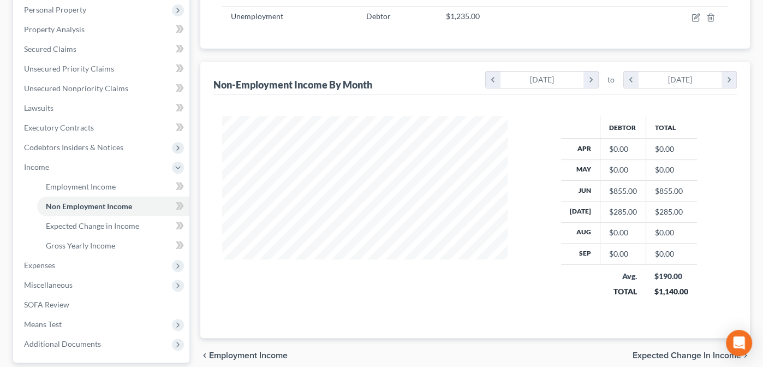
scroll to position [195, 0]
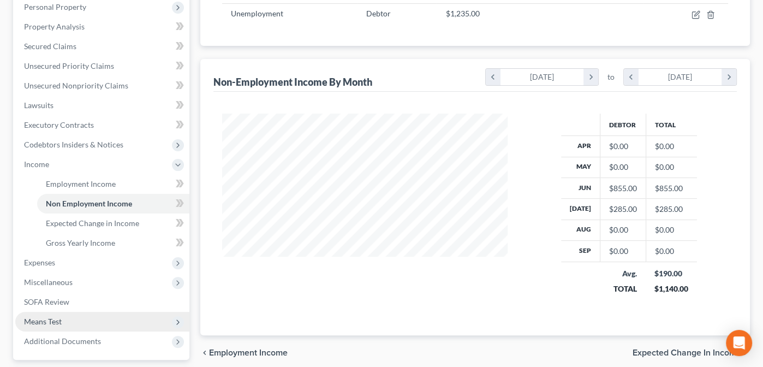
click at [38, 319] on span "Means Test" at bounding box center [43, 320] width 38 height 9
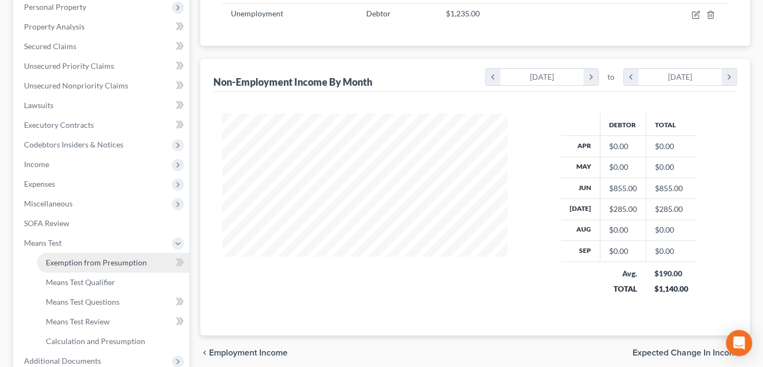
click at [62, 261] on span "Exemption from Presumption" at bounding box center [96, 262] width 101 height 9
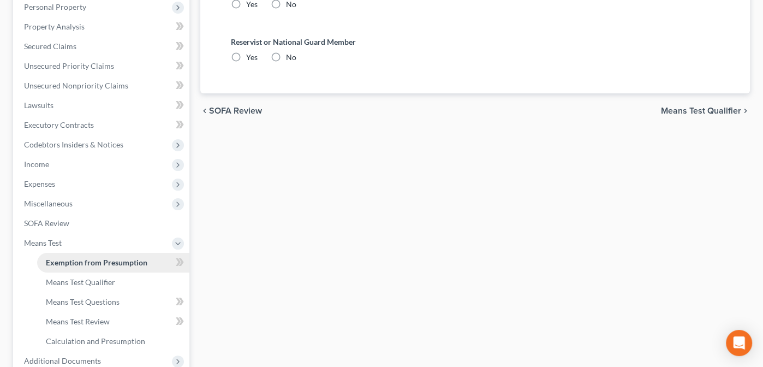
radio input "true"
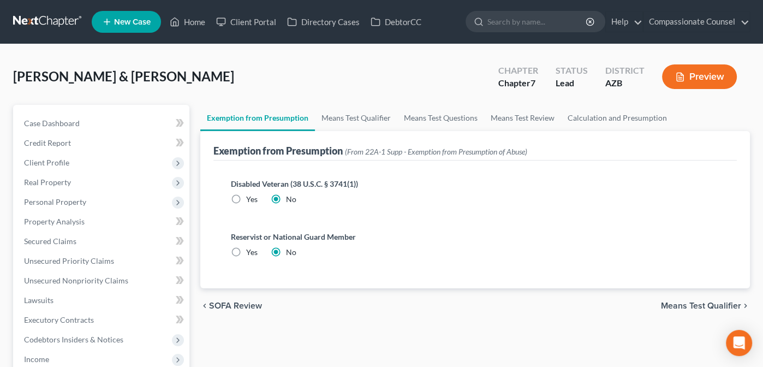
click at [692, 302] on span "Means Test Qualifier" at bounding box center [701, 305] width 80 height 9
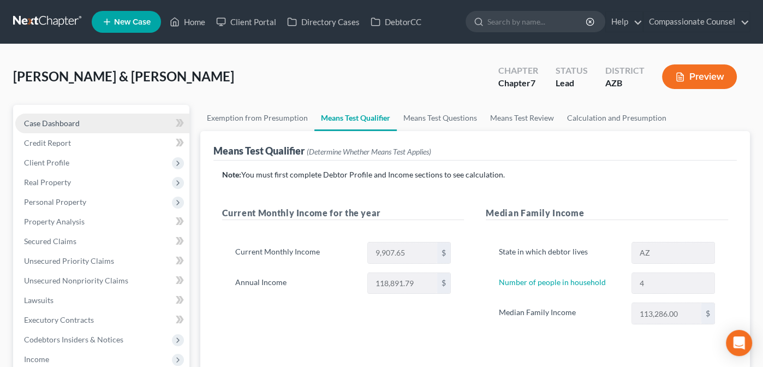
click at [43, 123] on span "Case Dashboard" at bounding box center [52, 122] width 56 height 9
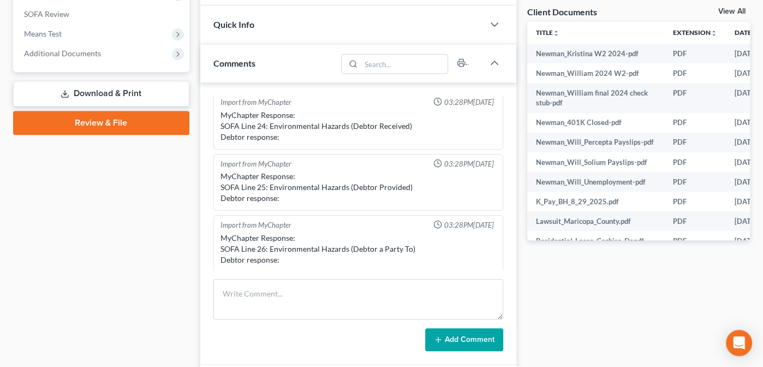
scroll to position [398, 0]
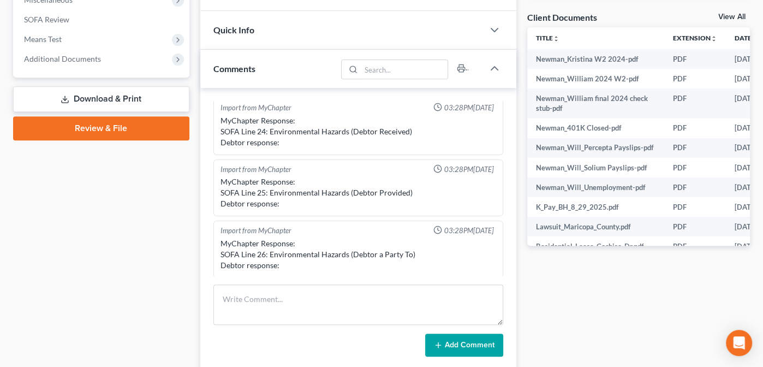
click at [727, 14] on link "View All" at bounding box center [731, 17] width 27 height 8
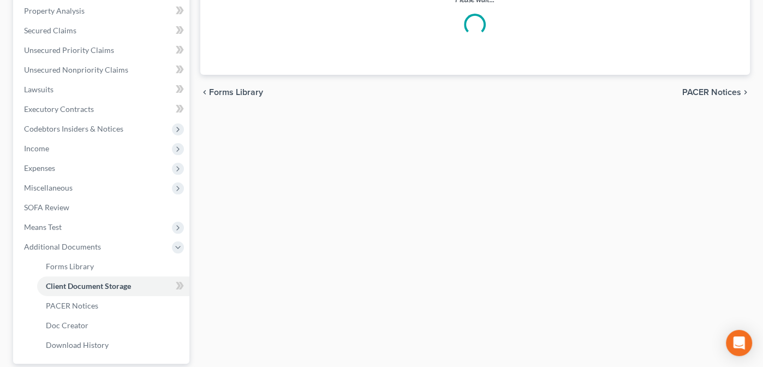
scroll to position [154, 0]
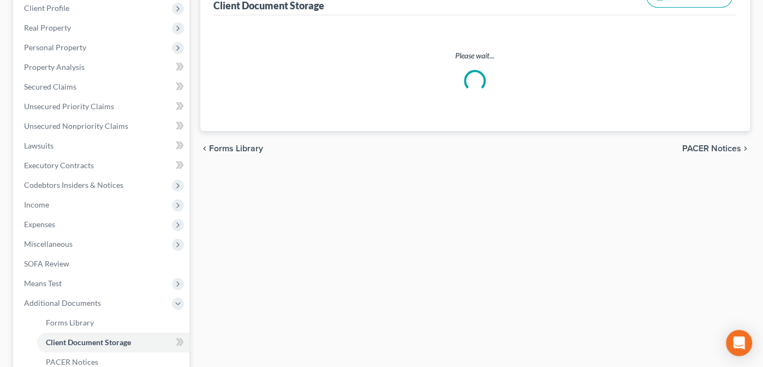
select select "14"
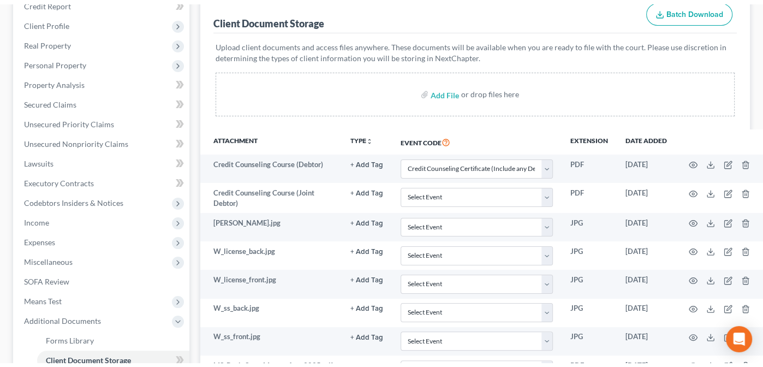
scroll to position [145, 0]
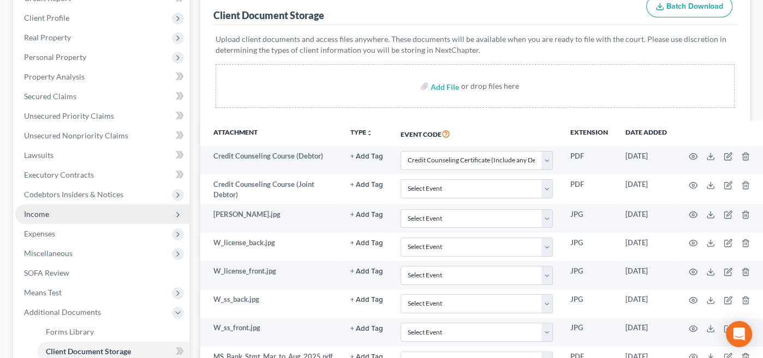
click at [38, 213] on span "Income" at bounding box center [36, 214] width 25 height 9
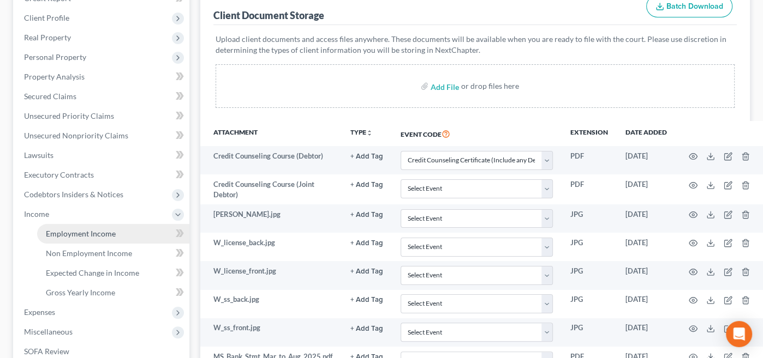
click at [71, 231] on span "Employment Income" at bounding box center [81, 233] width 70 height 9
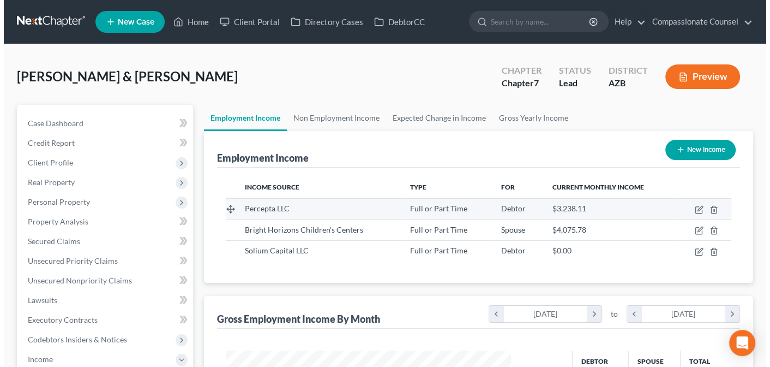
scroll to position [194, 308]
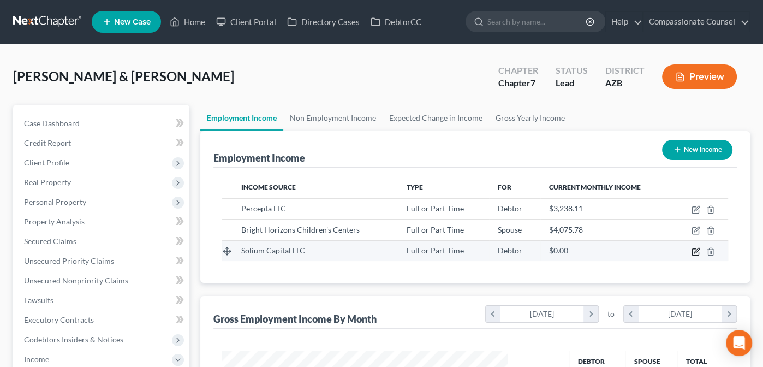
click at [693, 250] on icon "button" at bounding box center [695, 251] width 9 height 9
select select "0"
select select "35"
select select "1"
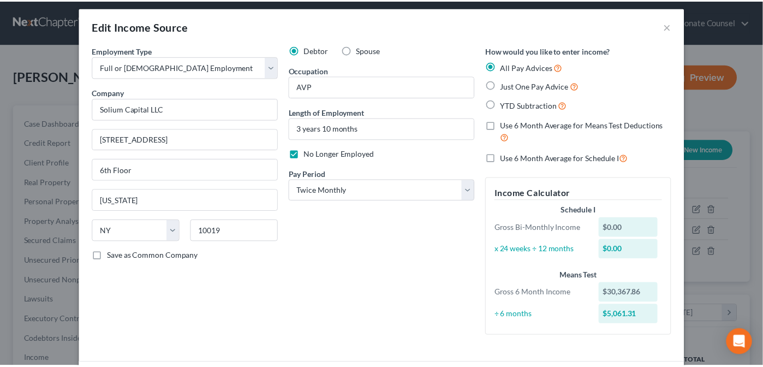
scroll to position [0, 0]
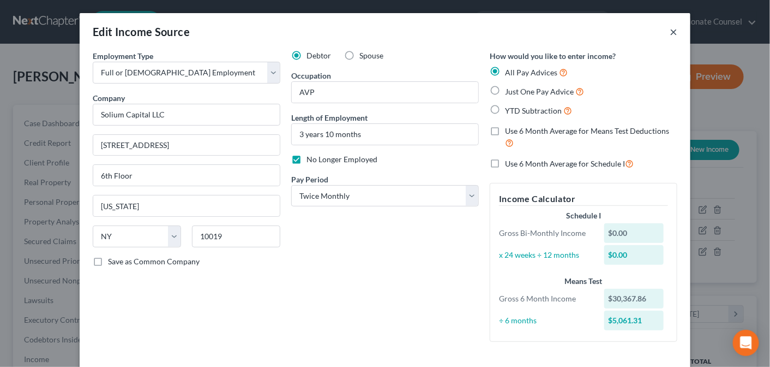
click at [670, 33] on button "×" at bounding box center [674, 31] width 8 height 13
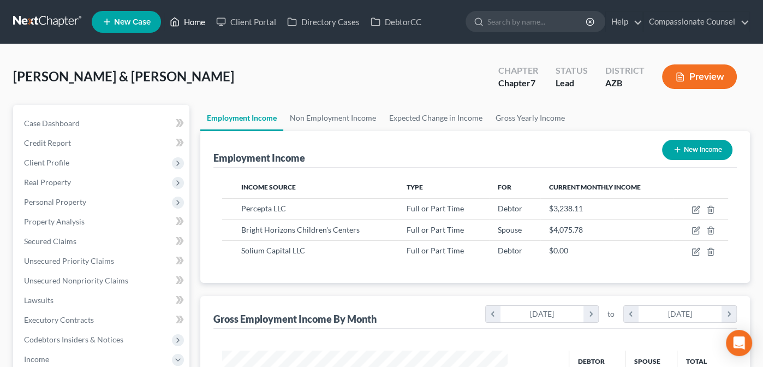
click at [192, 19] on link "Home" at bounding box center [187, 22] width 46 height 20
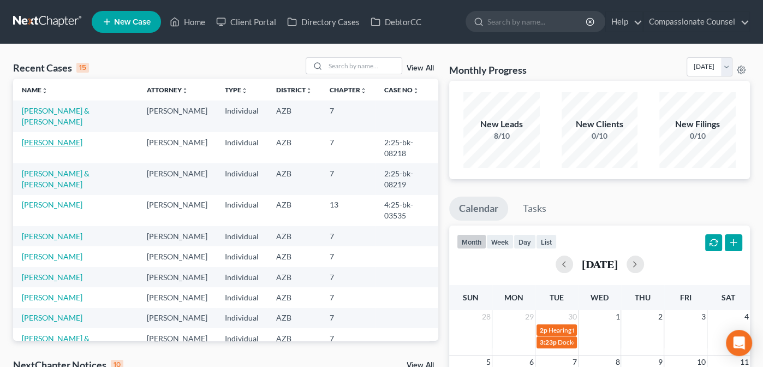
click at [43, 137] on link "[PERSON_NAME]" at bounding box center [52, 141] width 61 height 9
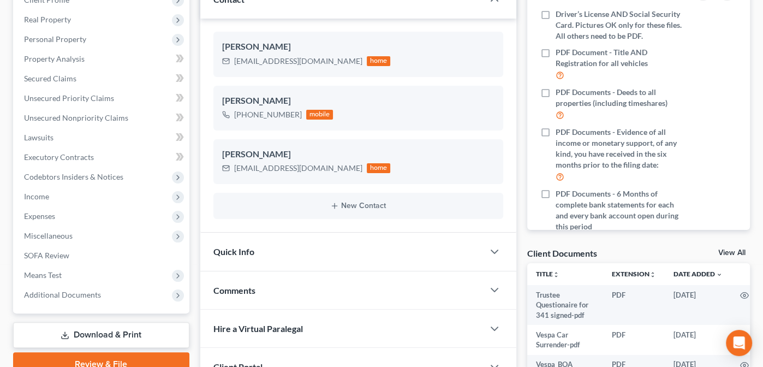
scroll to position [166, 0]
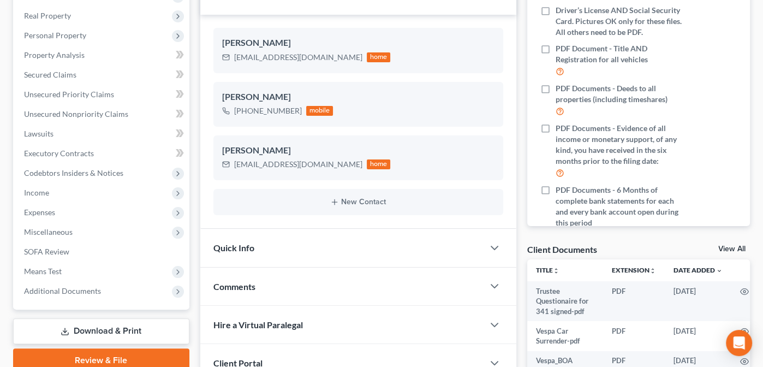
click at [725, 245] on link "View All" at bounding box center [731, 249] width 27 height 8
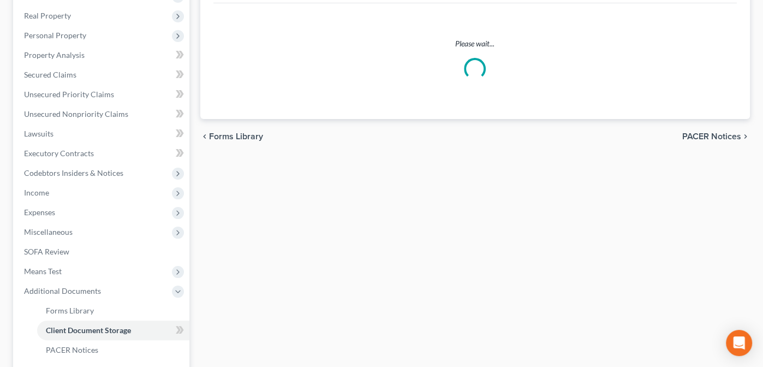
scroll to position [166, 0]
select select "14"
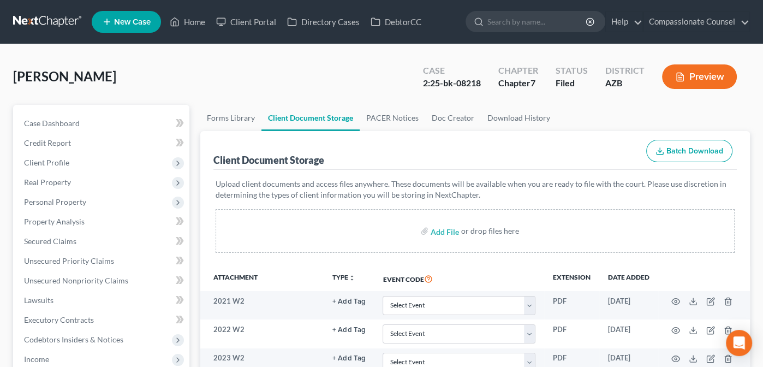
scroll to position [0, 0]
click at [445, 229] on input "file" at bounding box center [443, 231] width 26 height 20
type input "C:\fakepath\Payslip_to_Print_-_Report_Design_10_13_2025.pdf"
select select "14"
click at [194, 19] on link "Home" at bounding box center [187, 22] width 46 height 20
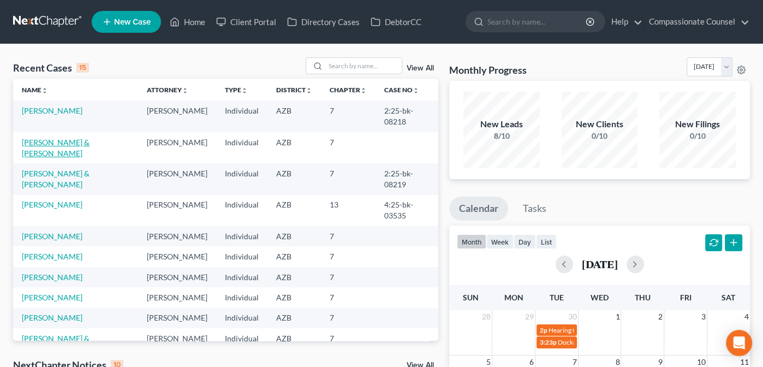
click at [49, 137] on link "[PERSON_NAME] & [PERSON_NAME]" at bounding box center [56, 147] width 68 height 20
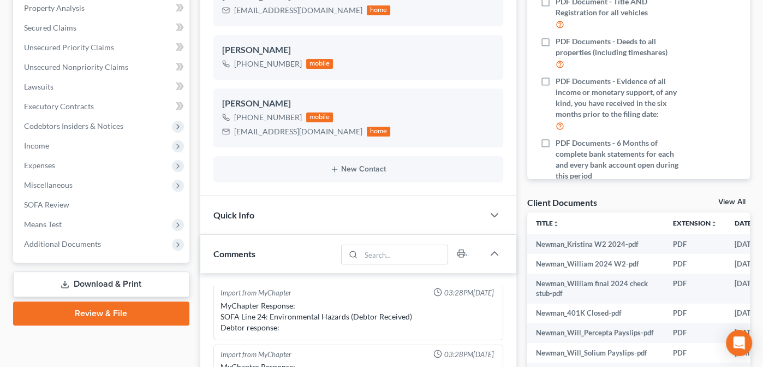
scroll to position [216, 0]
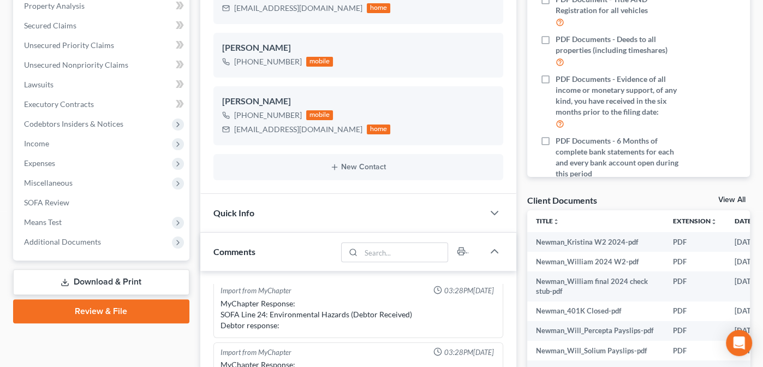
click at [731, 196] on link "View All" at bounding box center [731, 200] width 27 height 8
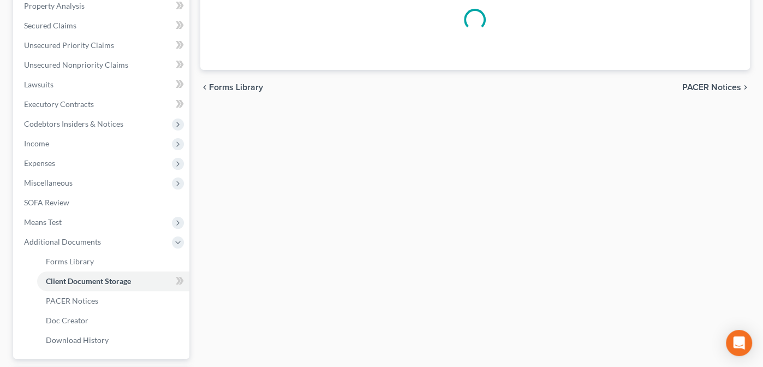
scroll to position [207, 0]
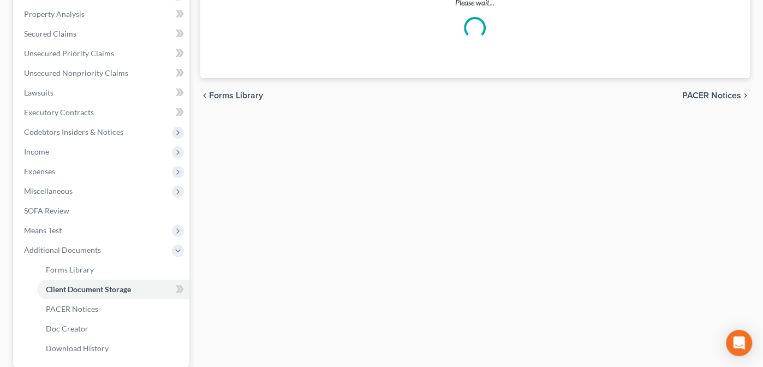
select select "14"
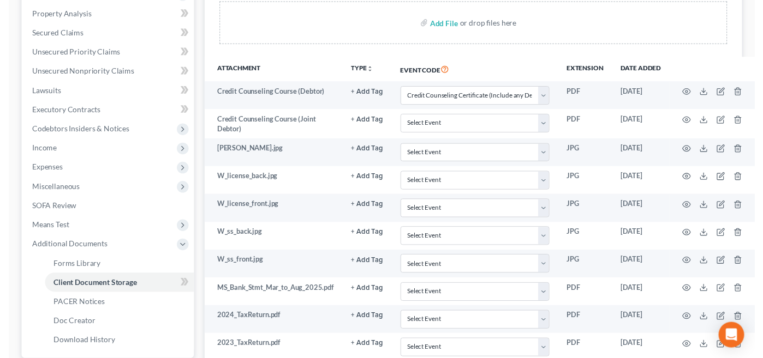
scroll to position [0, 0]
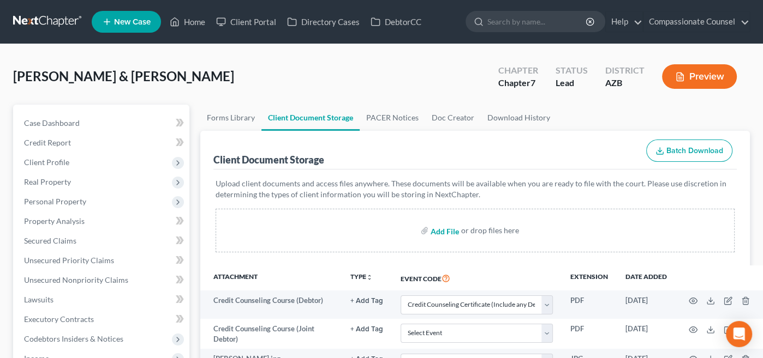
click at [441, 232] on input "file" at bounding box center [443, 231] width 26 height 20
type input "C:\fakepath\Pay Date [DATE].pdf"
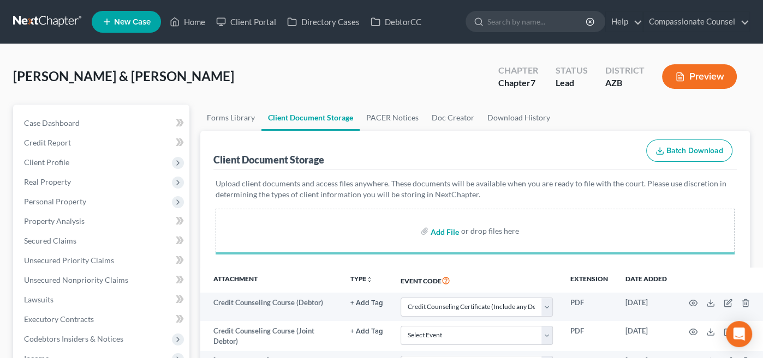
select select "14"
